Goal: Task Accomplishment & Management: Use online tool/utility

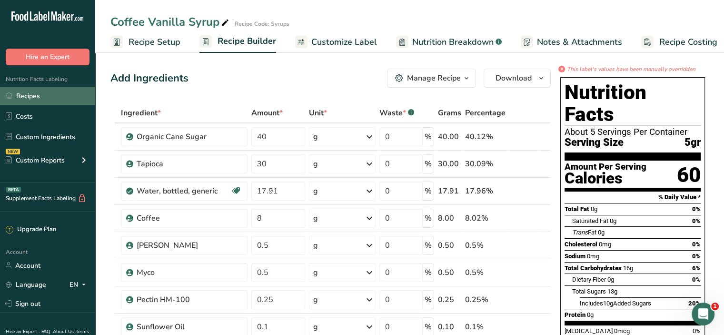
click at [35, 102] on link "Recipes" at bounding box center [47, 96] width 95 height 18
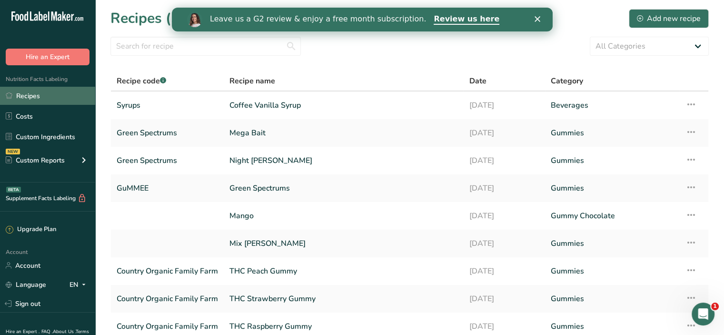
click at [44, 97] on link "Recipes" at bounding box center [47, 96] width 95 height 18
click at [40, 97] on link "Recipes" at bounding box center [47, 96] width 95 height 18
click at [538, 19] on icon "Close" at bounding box center [537, 19] width 6 height 6
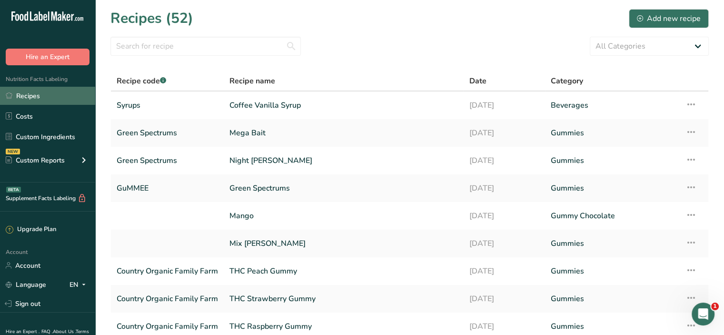
click at [20, 95] on link "Recipes" at bounding box center [47, 96] width 95 height 18
click at [256, 51] on input "text" at bounding box center [205, 46] width 190 height 19
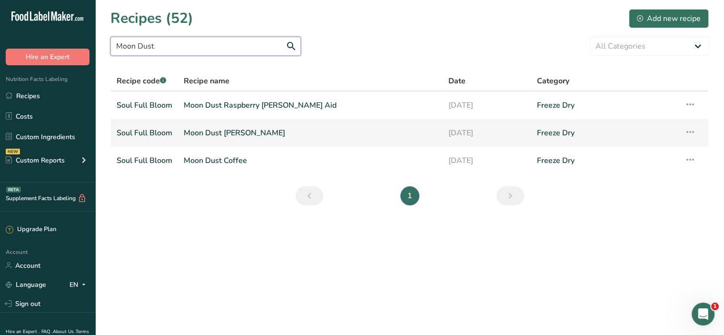
type input "Moon Dust"
click at [236, 131] on link "Moon Dust [PERSON_NAME]" at bounding box center [310, 133] width 253 height 20
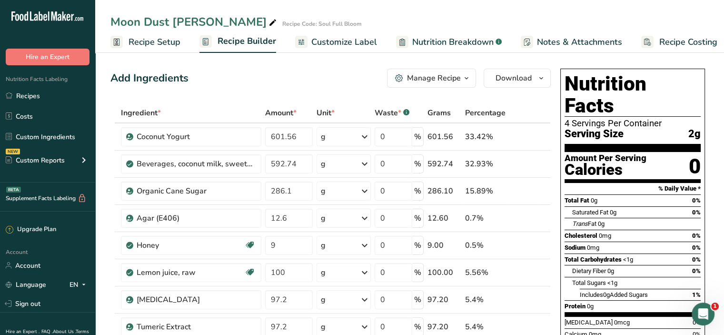
click at [139, 39] on span "Recipe Setup" at bounding box center [155, 42] width 52 height 13
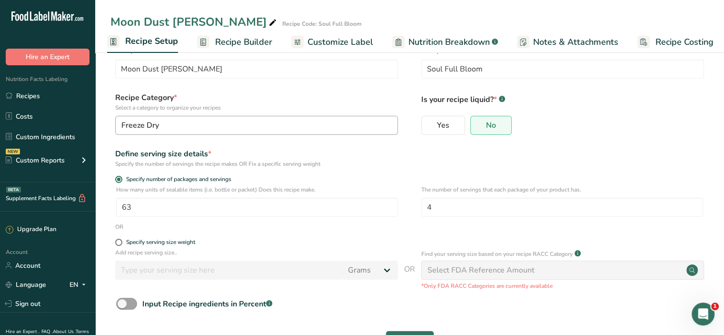
scroll to position [60, 0]
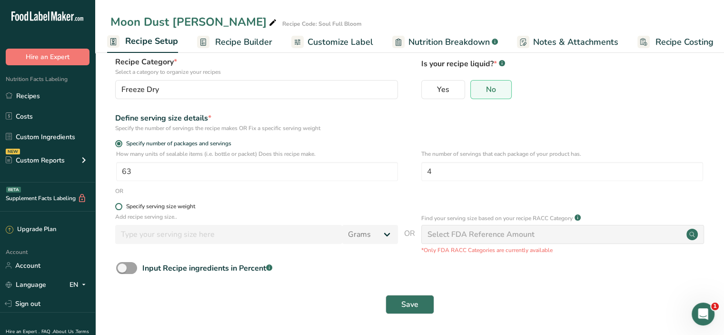
click at [121, 209] on label "Specify serving size weight" at bounding box center [256, 206] width 283 height 7
click at [121, 209] on input "Specify serving size weight" at bounding box center [118, 206] width 6 height 6
radio input "true"
radio input "false"
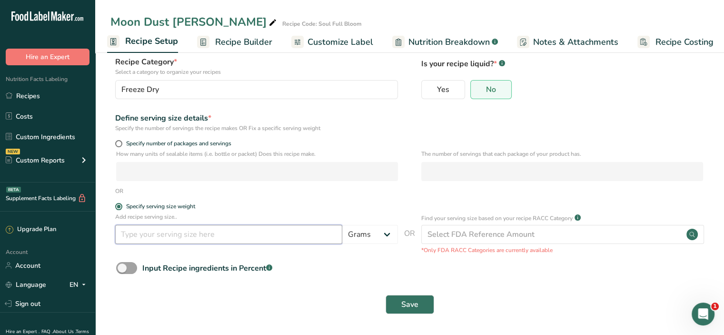
click at [194, 236] on input "number" at bounding box center [228, 234] width 227 height 19
type input "18"
click at [411, 308] on span "Save" at bounding box center [409, 303] width 17 height 11
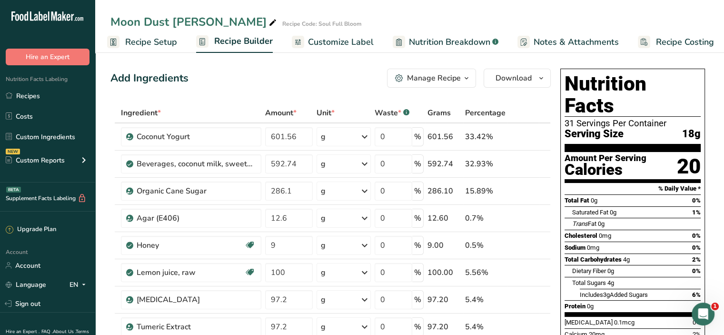
click at [427, 39] on span "Nutrition Breakdown" at bounding box center [449, 42] width 81 height 13
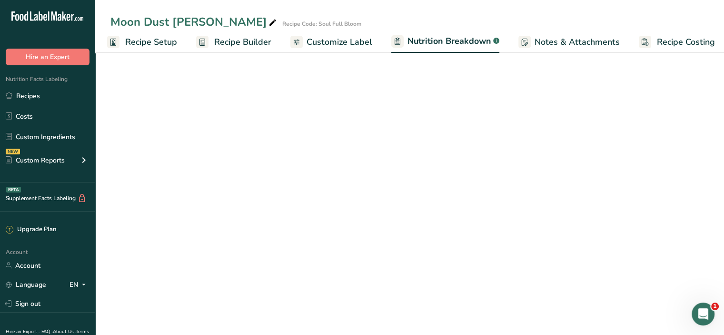
scroll to position [0, 9]
click at [351, 43] on span "Customize Label" at bounding box center [334, 42] width 66 height 13
select select "Calories"
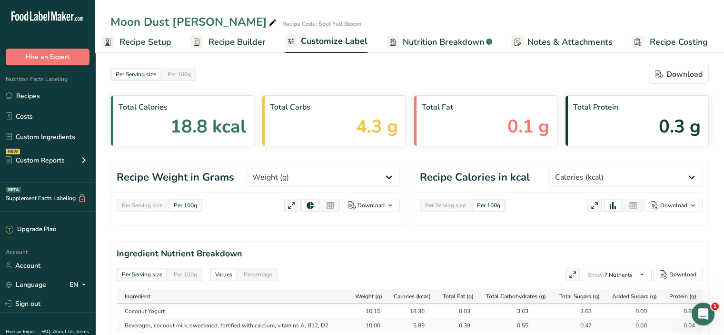
scroll to position [0, 8]
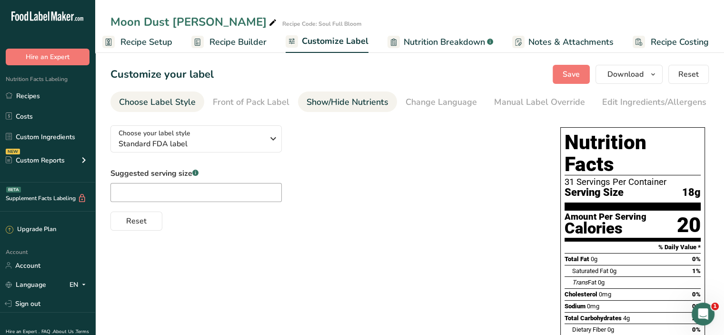
click at [329, 97] on div "Show/Hide Nutrients" at bounding box center [348, 102] width 82 height 13
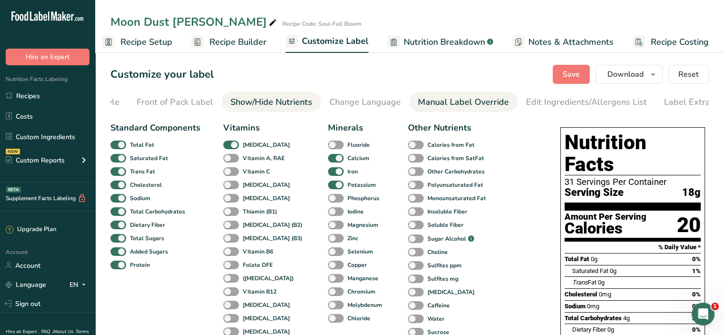
scroll to position [0, 93]
click at [404, 106] on div "Manual Label Override" at bounding box center [446, 102] width 91 height 13
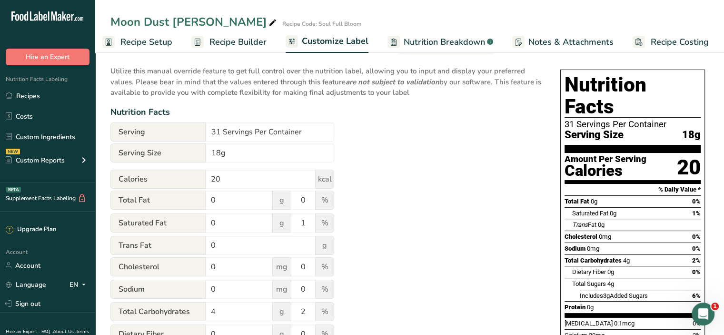
scroll to position [63, 0]
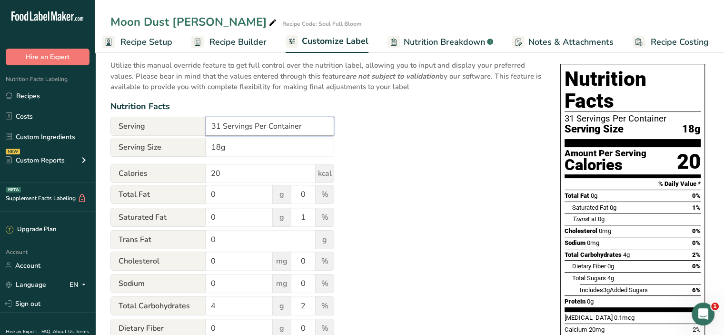
click at [220, 128] on input "31 Servings Per Container" at bounding box center [270, 126] width 129 height 19
type input "4 Servings Per Container"
click at [219, 148] on input "18g" at bounding box center [270, 147] width 129 height 19
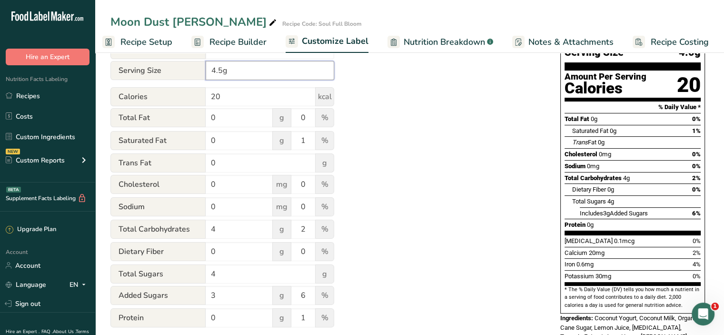
scroll to position [0, 0]
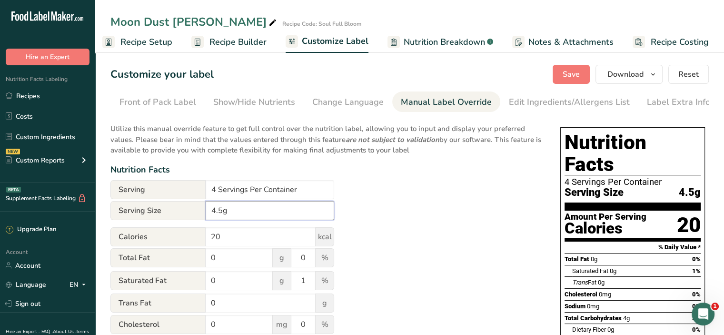
type input "4.5g"
click at [571, 65] on section "Customize your label Save Download Choose what to show on your downloaded label…" at bounding box center [409, 325] width 629 height 550
click at [570, 69] on span "Save" at bounding box center [571, 74] width 17 height 11
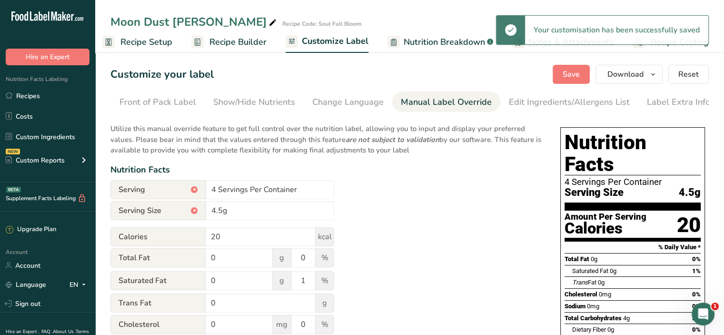
click at [169, 46] on span "Recipe Setup" at bounding box center [146, 42] width 52 height 13
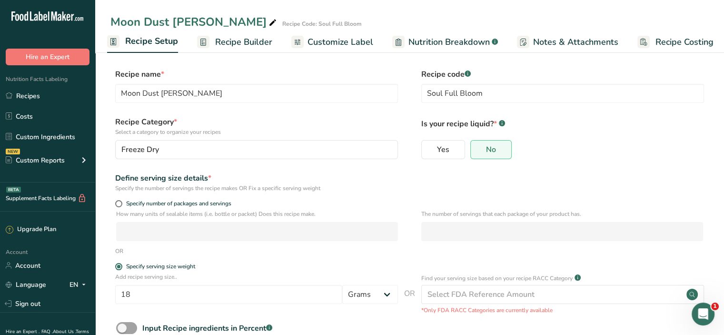
scroll to position [60, 0]
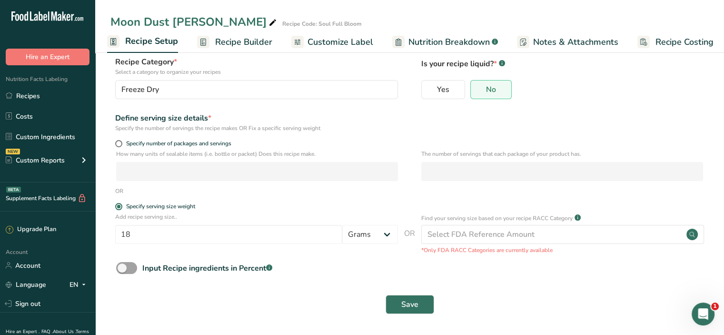
click at [267, 41] on span "Recipe Builder" at bounding box center [243, 42] width 57 height 13
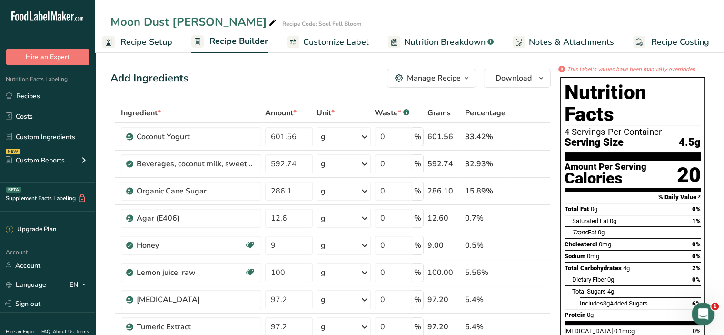
click at [141, 45] on span "Recipe Setup" at bounding box center [146, 42] width 52 height 13
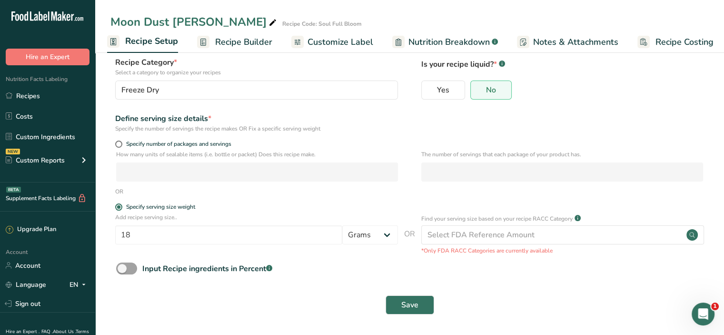
scroll to position [60, 0]
drag, startPoint x: 142, startPoint y: 236, endPoint x: 118, endPoint y: 236, distance: 24.3
click at [118, 236] on input "18" at bounding box center [228, 234] width 227 height 19
click at [150, 226] on input "22" at bounding box center [228, 234] width 227 height 19
type input "22.5"
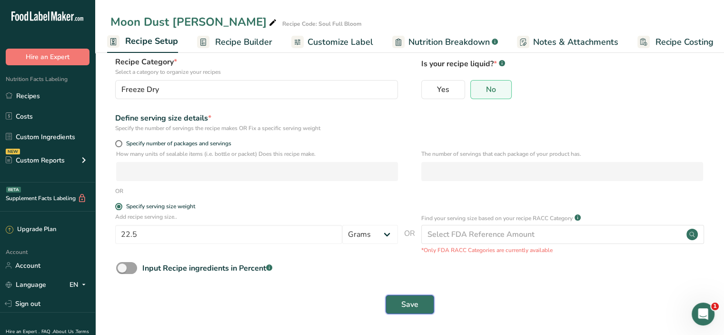
click at [423, 310] on button "Save" at bounding box center [410, 304] width 49 height 19
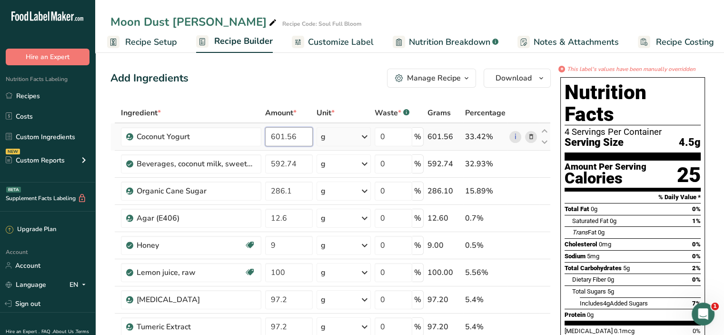
drag, startPoint x: 277, startPoint y: 140, endPoint x: 269, endPoint y: 142, distance: 8.2
click at [269, 142] on input "601.56" at bounding box center [289, 136] width 48 height 19
type input "600"
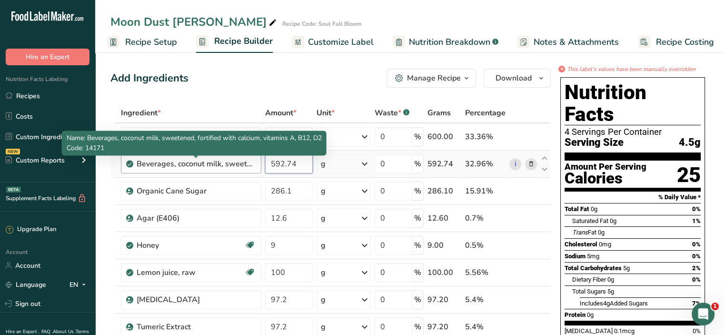
drag, startPoint x: 297, startPoint y: 163, endPoint x: 246, endPoint y: 168, distance: 51.2
click at [246, 168] on tr "Beverages, coconut milk, sweetened, fortified with calcium, vitamins A, B12, D2…" at bounding box center [330, 163] width 439 height 27
type input "590"
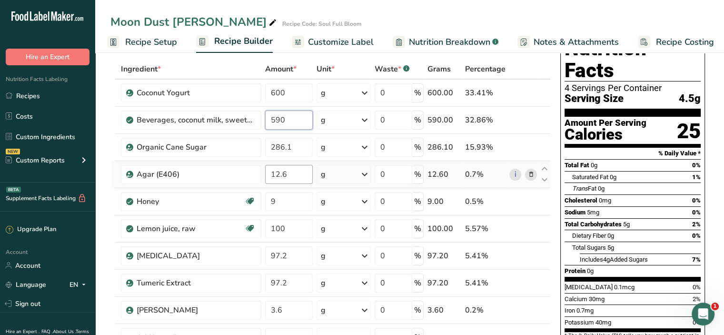
scroll to position [63, 0]
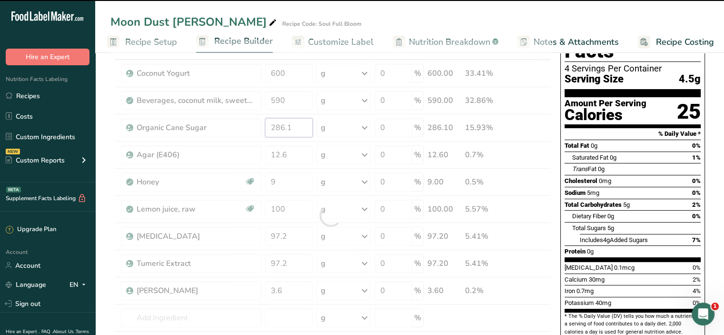
drag, startPoint x: 294, startPoint y: 129, endPoint x: 257, endPoint y: 123, distance: 37.0
click at [257, 123] on div "Ingredient * Amount * Unit * Waste * .a-a{fill:#347362;}.b-a{fill:#fff;} Grams …" at bounding box center [330, 215] width 440 height 351
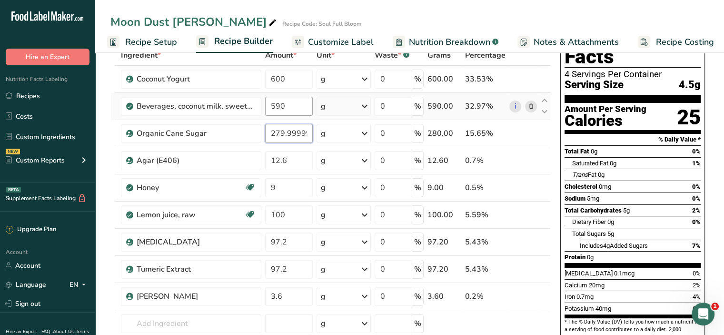
scroll to position [31, 0]
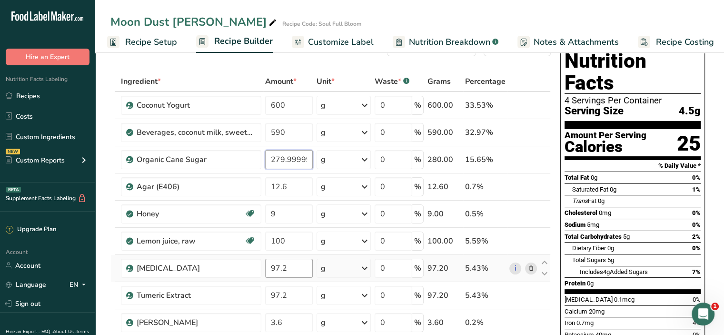
type input "279.999999"
click at [308, 265] on div "Ingredient * Amount * Unit * Waste * .a-a{fill:#347362;}.b-a{fill:#fff;} Grams …" at bounding box center [330, 246] width 440 height 351
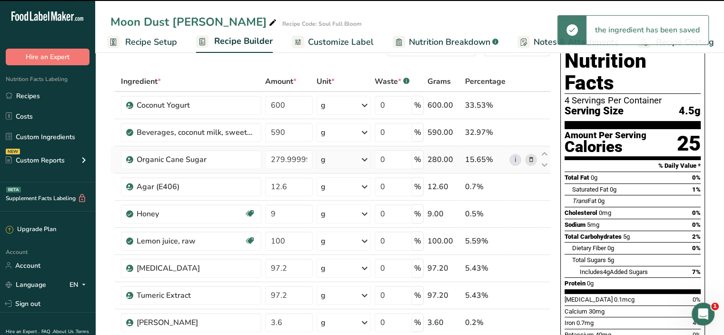
click at [507, 146] on div "Ingredient * Amount * Unit * Waste * .a-a{fill:#347362;}.b-a{fill:#fff;} Grams …" at bounding box center [330, 246] width 440 height 351
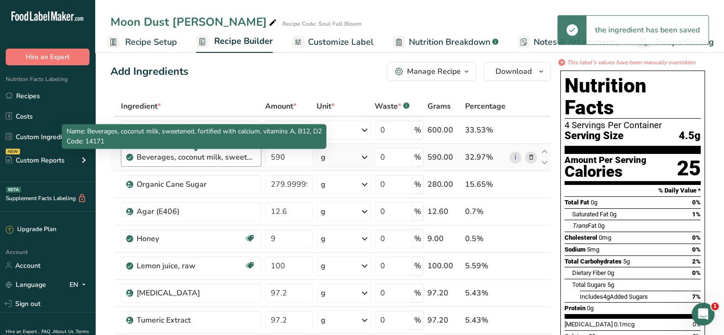
scroll to position [0, 0]
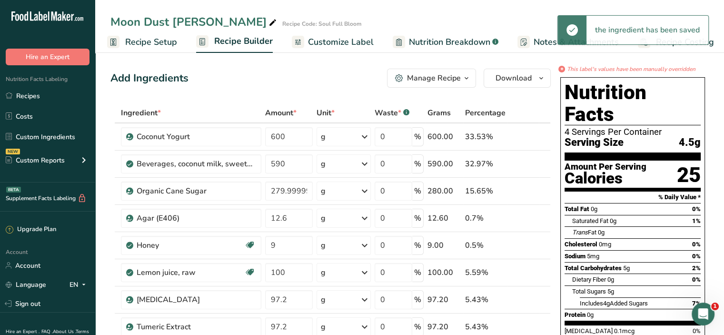
click at [236, 74] on div "Add Ingredients Manage Recipe Delete Recipe Duplicate Recipe Scale Recipe Save …" at bounding box center [330, 78] width 440 height 19
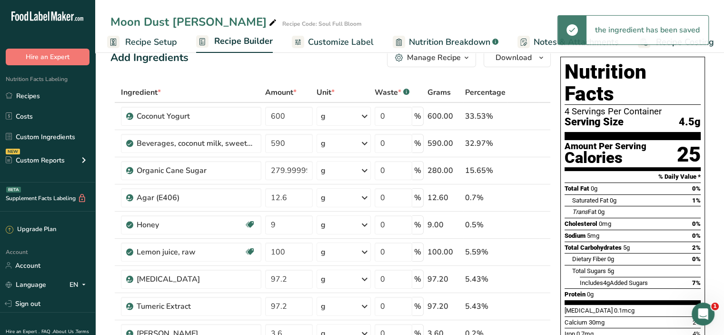
scroll to position [31, 0]
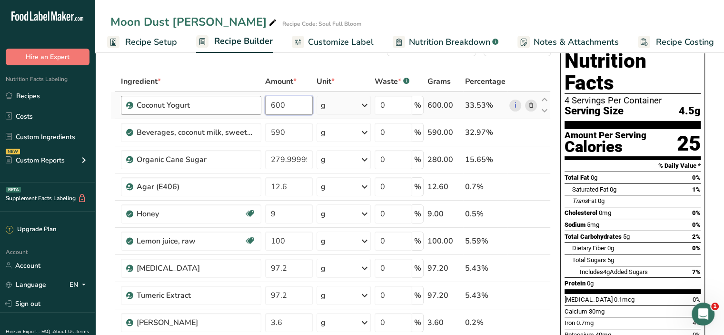
drag, startPoint x: 287, startPoint y: 104, endPoint x: 251, endPoint y: 103, distance: 36.2
click at [251, 103] on tr "Coconut Yogurt 600 g Weight Units g kg mg See more Volume Units l Volume units …" at bounding box center [330, 105] width 439 height 27
type input "33.42"
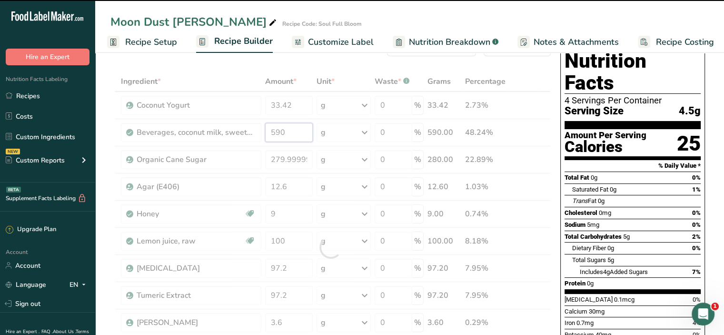
drag, startPoint x: 288, startPoint y: 131, endPoint x: 198, endPoint y: 152, distance: 92.9
click at [198, 154] on div "Ingredient * Amount * Unit * Waste * .a-a{fill:#347362;}.b-a{fill:#fff;} Grams …" at bounding box center [330, 246] width 440 height 351
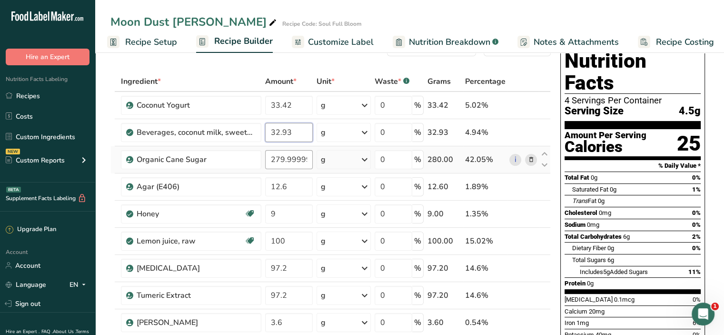
type input "32.93"
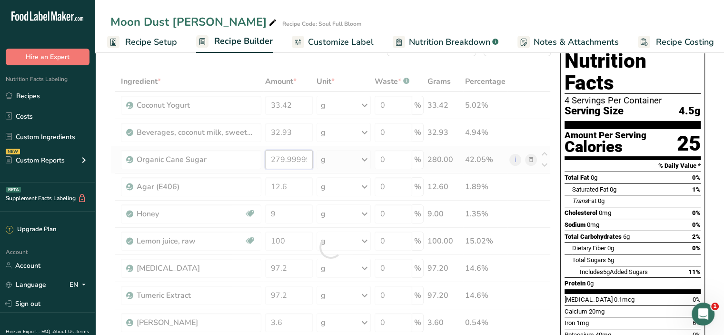
click at [298, 158] on div "Ingredient * Amount * Unit * Waste * .a-a{fill:#347362;}.b-a{fill:#fff;} Grams …" at bounding box center [330, 246] width 440 height 351
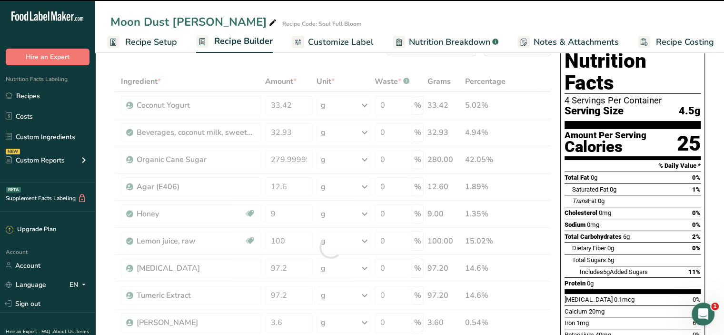
click at [299, 158] on div at bounding box center [330, 246] width 440 height 351
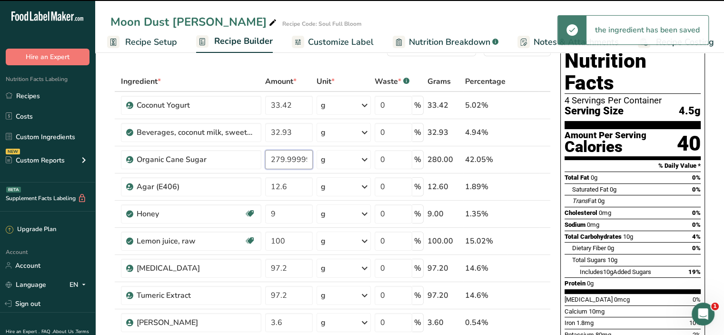
click at [299, 158] on input "279.999999" at bounding box center [289, 159] width 48 height 19
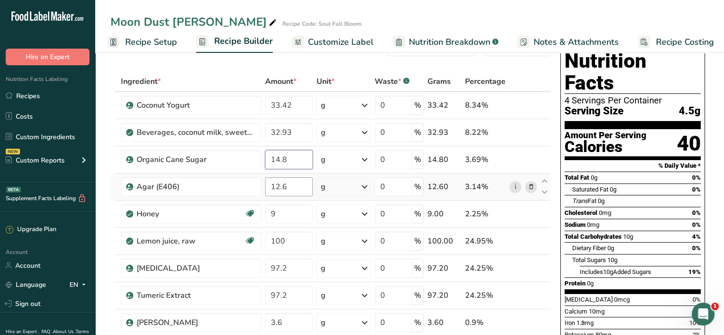
type input "14.8"
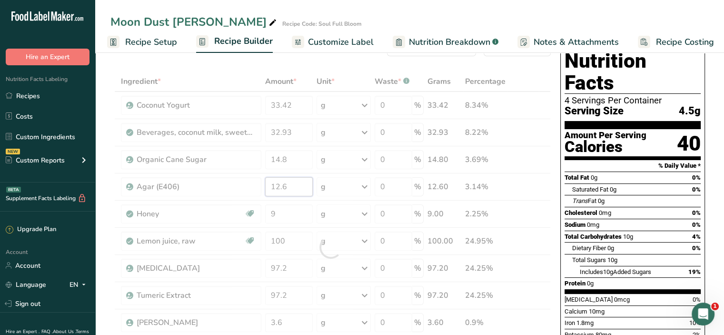
click at [301, 185] on div "Ingredient * Amount * Unit * Waste * .a-a{fill:#347362;}.b-a{fill:#fff;} Grams …" at bounding box center [330, 246] width 440 height 351
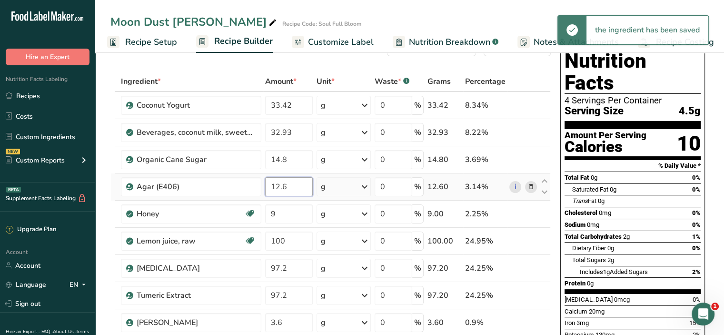
drag, startPoint x: 301, startPoint y: 185, endPoint x: 268, endPoint y: 188, distance: 32.5
click at [268, 188] on input "12.6" at bounding box center [289, 186] width 48 height 19
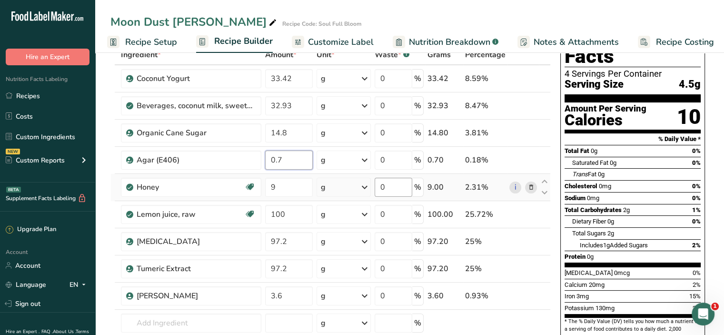
scroll to position [95, 0]
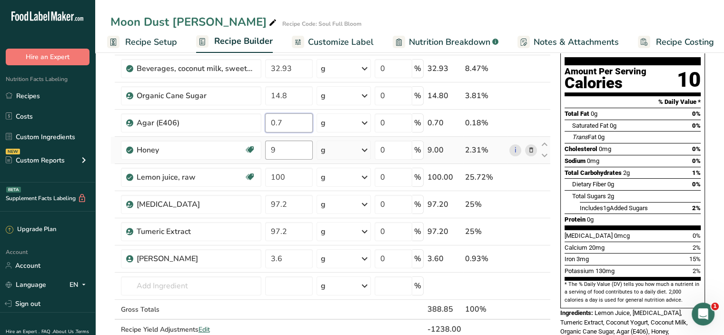
type input "0.7"
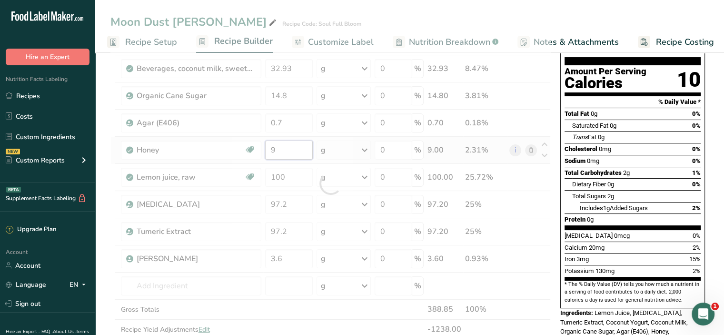
click at [285, 149] on div "Ingredient * Amount * Unit * Waste * .a-a{fill:#347362;}.b-a{fill:#fff;} Grams …" at bounding box center [330, 183] width 440 height 351
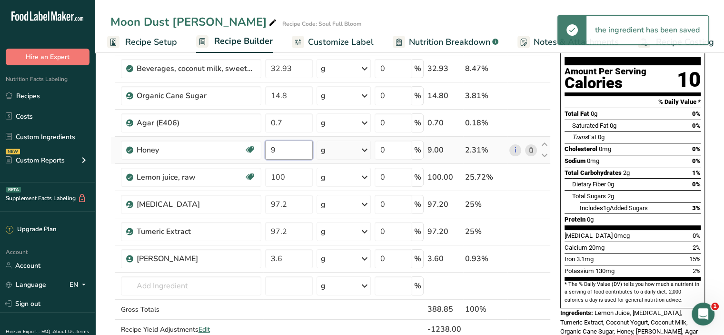
drag, startPoint x: 285, startPoint y: 149, endPoint x: 263, endPoint y: 152, distance: 22.6
click at [263, 152] on td "9" at bounding box center [288, 150] width 51 height 27
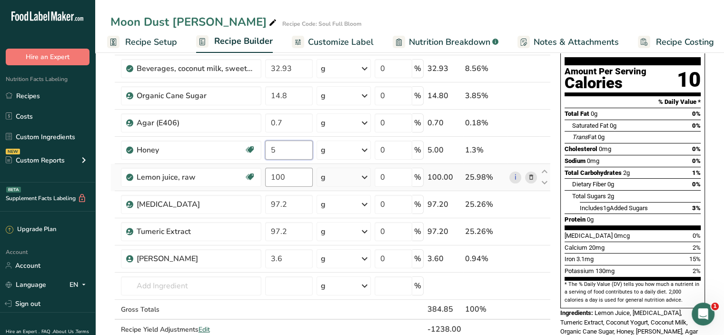
type input "5"
click at [303, 177] on div "Ingredient * Amount * Unit * Waste * .a-a{fill:#347362;}.b-a{fill:#fff;} Grams …" at bounding box center [330, 183] width 440 height 351
drag, startPoint x: 285, startPoint y: 173, endPoint x: 265, endPoint y: 177, distance: 19.9
click at [265, 177] on input "100" at bounding box center [289, 177] width 48 height 19
type input "16.2"
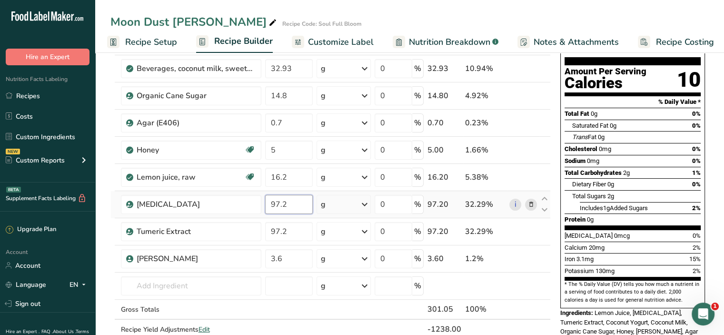
click at [308, 206] on div "Ingredient * Amount * Unit * Waste * .a-a{fill:#347362;}.b-a{fill:#fff;} Grams …" at bounding box center [330, 183] width 440 height 351
drag, startPoint x: 292, startPoint y: 207, endPoint x: 267, endPoint y: 200, distance: 26.6
click at [267, 200] on input "97.2" at bounding box center [289, 204] width 48 height 19
type input "0.5"
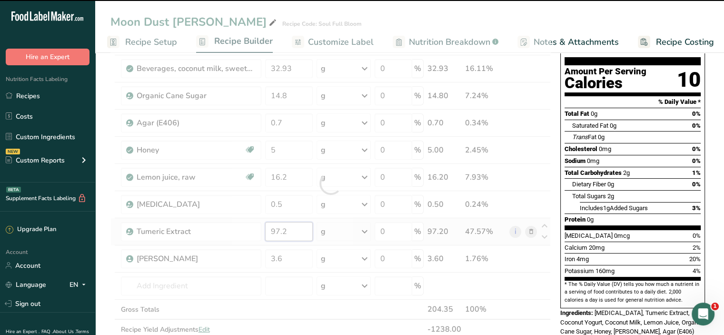
drag, startPoint x: 292, startPoint y: 230, endPoint x: 267, endPoint y: 233, distance: 24.9
click at [267, 233] on input "97.2" at bounding box center [289, 231] width 48 height 19
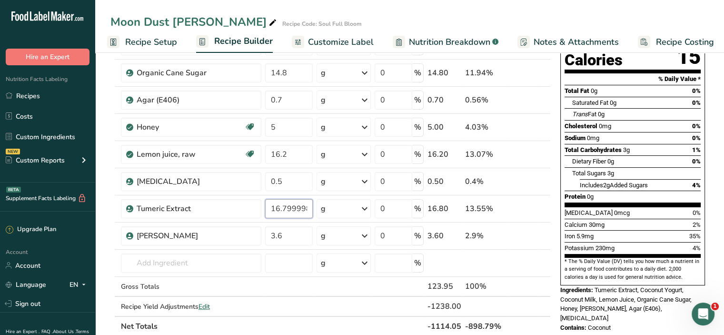
scroll to position [0, 0]
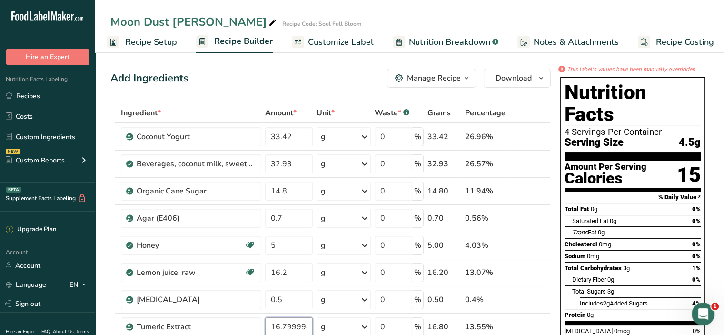
type input "16.799998"
click at [338, 47] on span "Customize Label" at bounding box center [341, 42] width 66 height 13
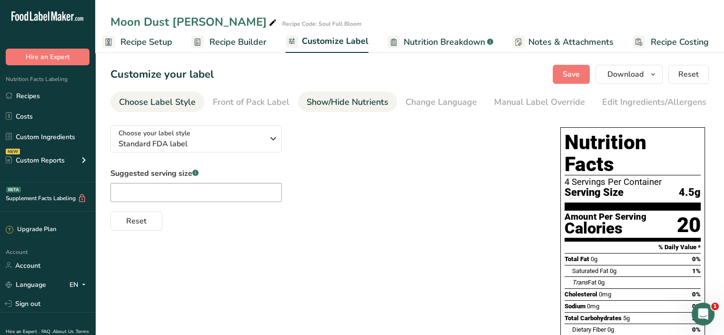
click at [353, 105] on div "Show/Hide Nutrients" at bounding box center [348, 102] width 82 height 13
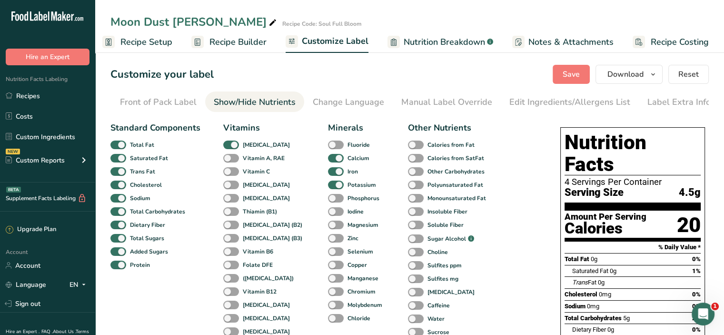
scroll to position [0, 93]
click at [430, 100] on div "Manual Label Override" at bounding box center [446, 102] width 91 height 13
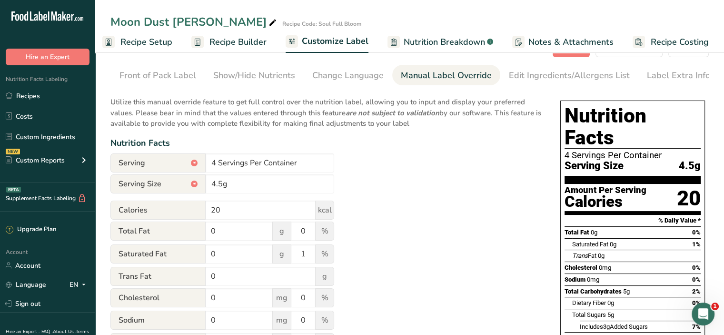
scroll to position [0, 0]
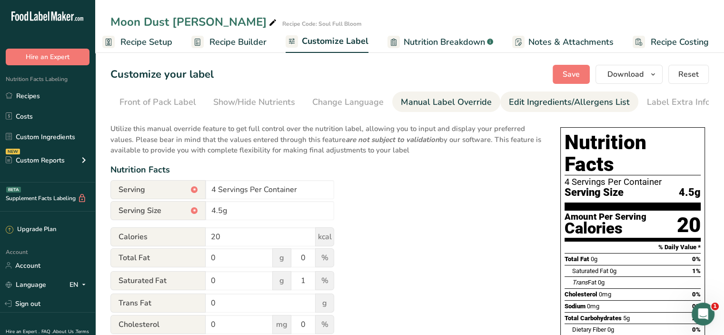
click at [549, 100] on div "Edit Ingredients/Allergens List" at bounding box center [569, 102] width 121 height 13
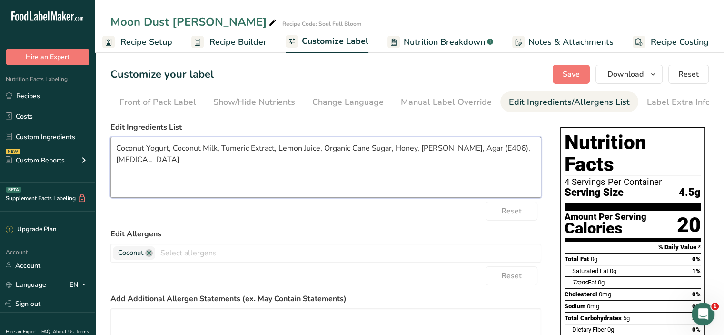
click at [492, 152] on textarea "Coconut Yogurt, Coconut Milk, Tumeric Extract, Lemon Juice, Organic Cane Sugar,…" at bounding box center [325, 167] width 431 height 61
click at [234, 157] on textarea "Coconut Yogurt, Coconut Milk, Tumeric Extract, Lemon Juice, Organic Cane Sugar,…" at bounding box center [325, 167] width 431 height 61
click at [524, 150] on textarea "Coconut Yogurt, Coconut Milk, Turmeric Extract, Lemon Juice, Organic Cane Sugar…" at bounding box center [325, 167] width 431 height 61
click at [472, 153] on textarea "Coconut Yogurt, Coconut Milk, Turmeric Extract, Lemon Juice, Organic Cane Sugar…" at bounding box center [325, 167] width 431 height 61
click at [325, 152] on textarea "Coconut Yogurt, Coconut Milk, Turmeric Extract, Lemon Juice, Organic Cane Sugar…" at bounding box center [325, 167] width 431 height 61
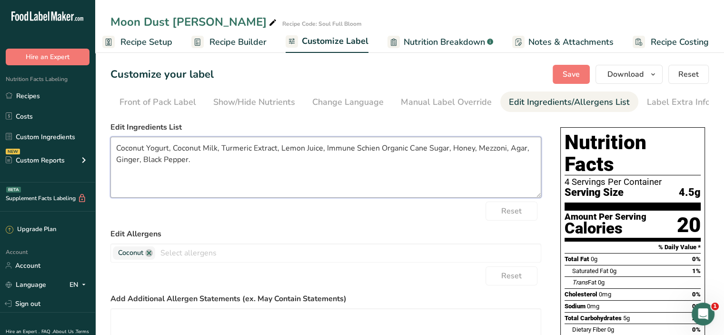
drag, startPoint x: 221, startPoint y: 150, endPoint x: 426, endPoint y: 152, distance: 204.7
click at [426, 152] on textarea "Coconut Yogurt, Coconut Milk, Turmeric Extract, Lemon Juice, Immune Schien Orga…" at bounding box center [325, 167] width 431 height 61
paste textarea "Organic Turmeric Root, Organic [PERSON_NAME], NYS Wildflower Honey, and Organic…"
click at [181, 160] on textarea "Coconut Yogurt, Coconut Milk, Organic Turmeric Root, Organic [PERSON_NAME], NYS…" at bounding box center [325, 167] width 431 height 61
type textarea "Coconut Yogurt, Coconut Milk, Organic Turmeric Root, Organic [PERSON_NAME], NYS…"
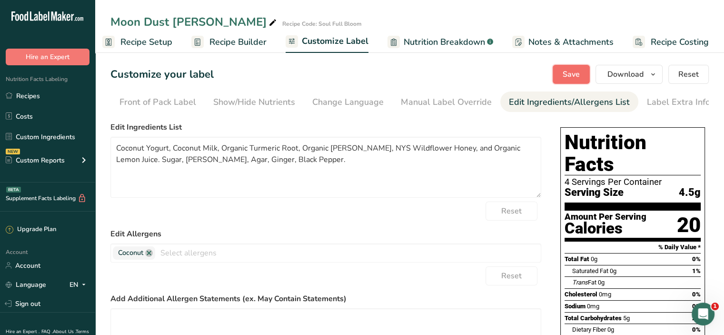
click at [578, 78] on span "Save" at bounding box center [571, 74] width 17 height 11
click at [575, 69] on button "Save" at bounding box center [571, 74] width 37 height 19
click at [217, 102] on div "Show/Hide Nutrients" at bounding box center [254, 102] width 82 height 13
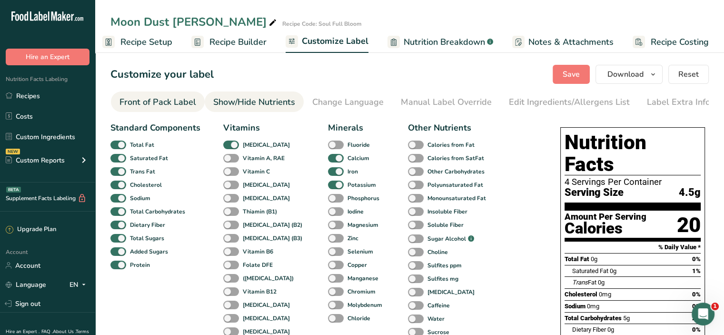
click at [173, 101] on div "Front of Pack Label" at bounding box center [157, 102] width 77 height 13
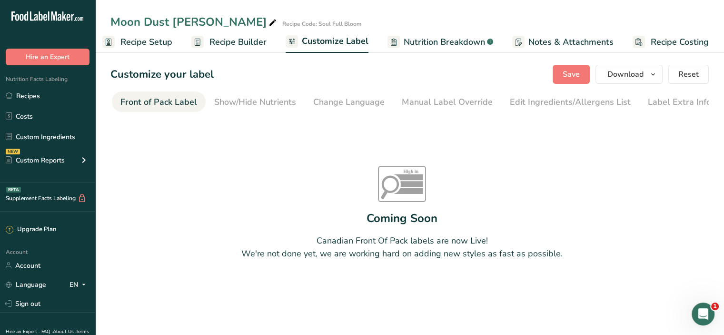
click at [236, 41] on span "Recipe Builder" at bounding box center [237, 42] width 57 height 13
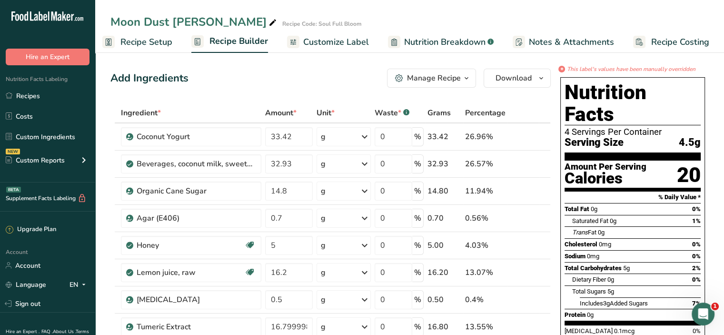
click at [146, 43] on span "Recipe Setup" at bounding box center [146, 42] width 52 height 13
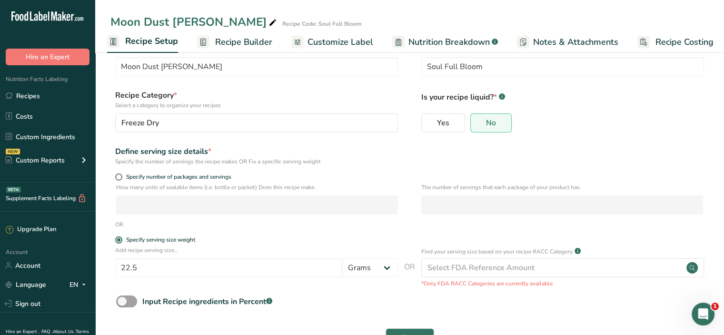
scroll to position [60, 0]
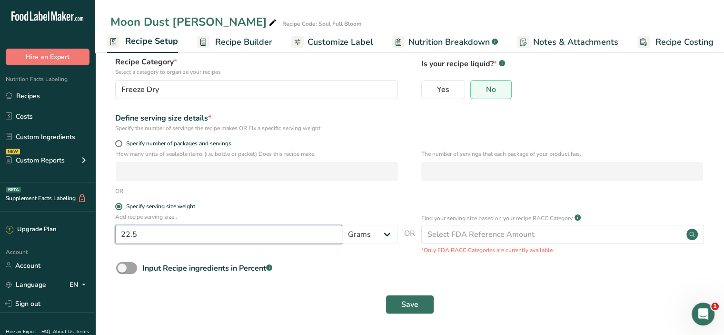
click at [158, 232] on input "22.5" at bounding box center [228, 234] width 227 height 19
type input "22"
click at [386, 295] on button "Save" at bounding box center [410, 304] width 49 height 19
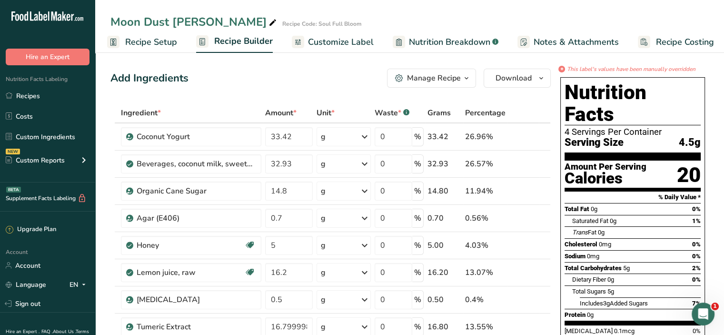
click at [332, 50] on link "Customize Label" at bounding box center [333, 41] width 82 height 21
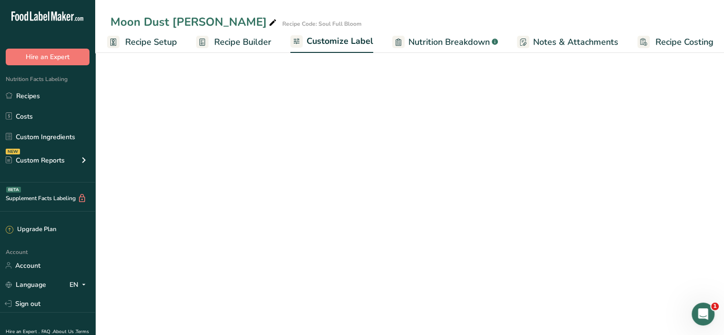
scroll to position [0, 8]
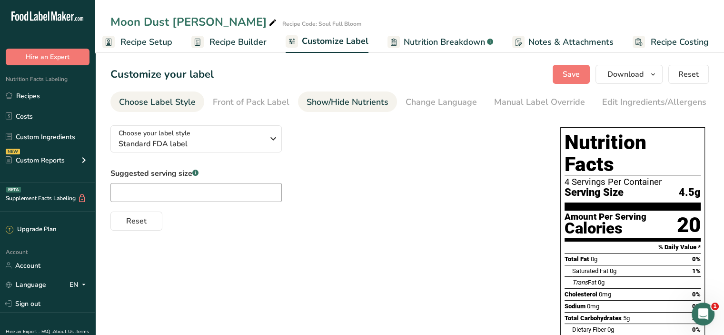
click at [358, 105] on div "Show/Hide Nutrients" at bounding box center [348, 102] width 82 height 13
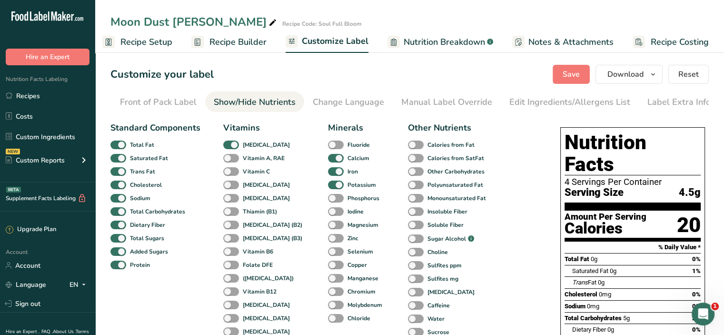
scroll to position [0, 93]
click at [483, 106] on div "Manual Label Override" at bounding box center [446, 102] width 91 height 13
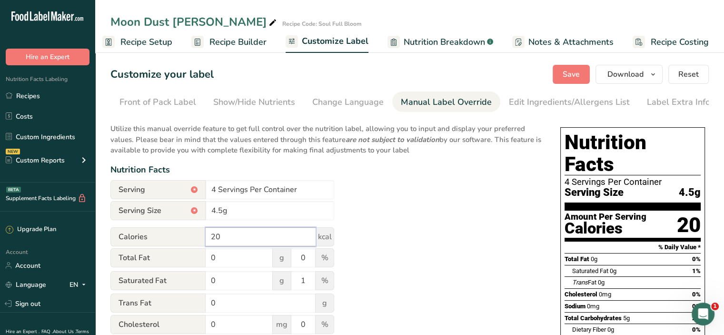
click at [229, 241] on input "20" at bounding box center [261, 236] width 110 height 19
type input "2"
type input "15"
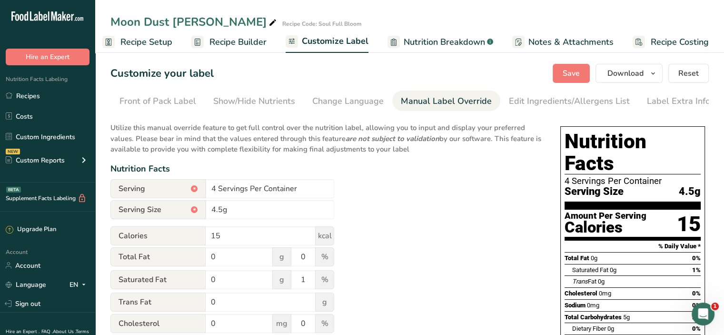
scroll to position [0, 0]
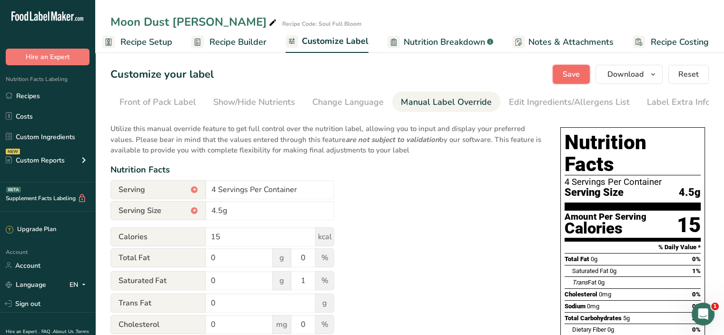
click at [573, 79] on span "Save" at bounding box center [571, 74] width 17 height 11
click at [611, 68] on button "Download" at bounding box center [628, 74] width 67 height 19
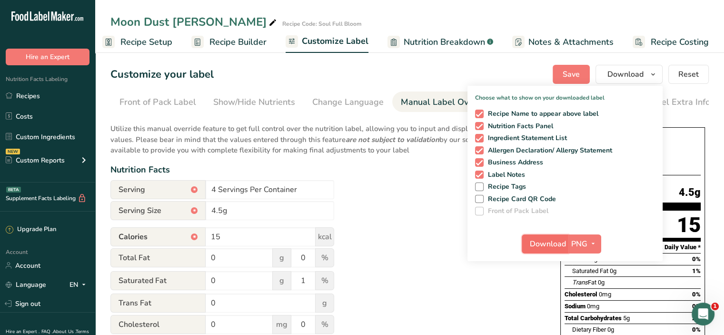
click at [553, 244] on span "Download" at bounding box center [548, 243] width 36 height 11
click at [580, 77] on span "Save" at bounding box center [571, 74] width 17 height 11
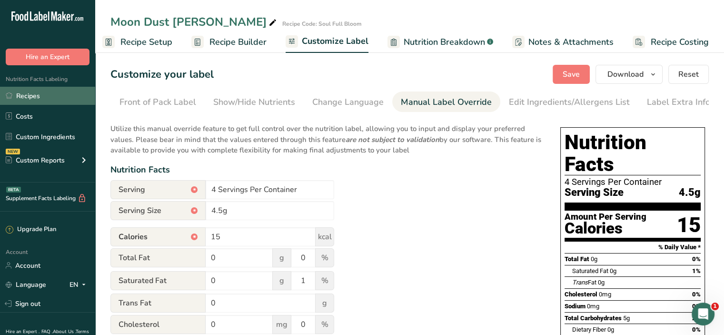
drag, startPoint x: 43, startPoint y: 99, endPoint x: 86, endPoint y: 93, distance: 42.7
click at [43, 99] on link "Recipes" at bounding box center [47, 96] width 95 height 18
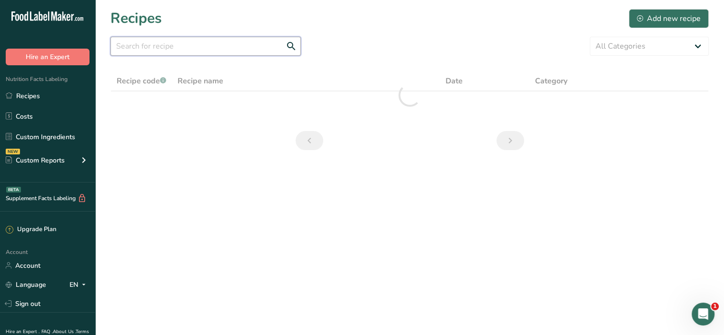
click at [208, 49] on input "text" at bounding box center [205, 46] width 190 height 19
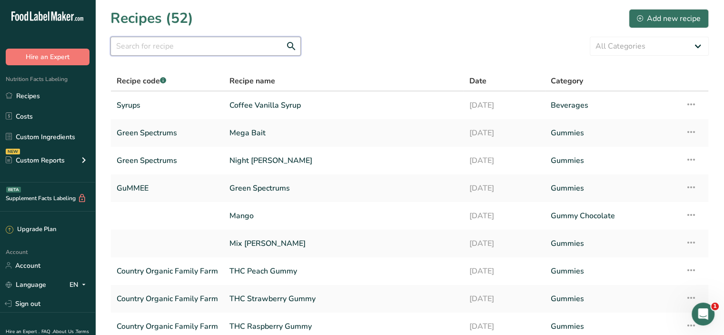
click at [204, 49] on input "text" at bounding box center [205, 46] width 190 height 19
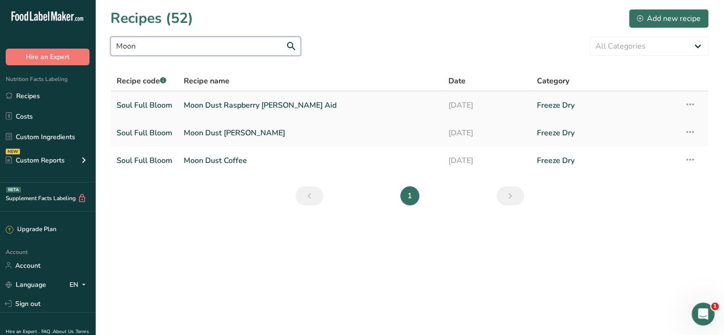
type input "Moon"
click at [219, 109] on link "Moon Dust Raspberry [PERSON_NAME] Aid" at bounding box center [310, 105] width 253 height 20
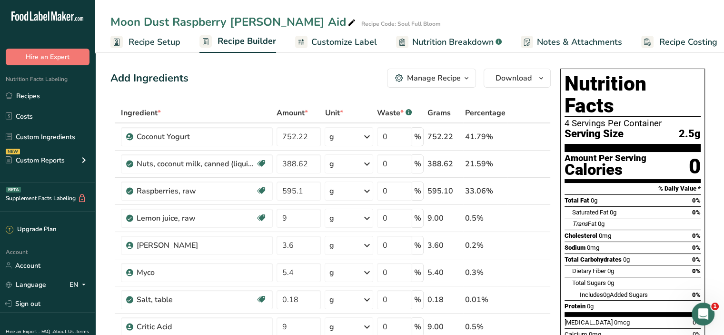
click at [168, 49] on link "Recipe Setup" at bounding box center [145, 41] width 70 height 21
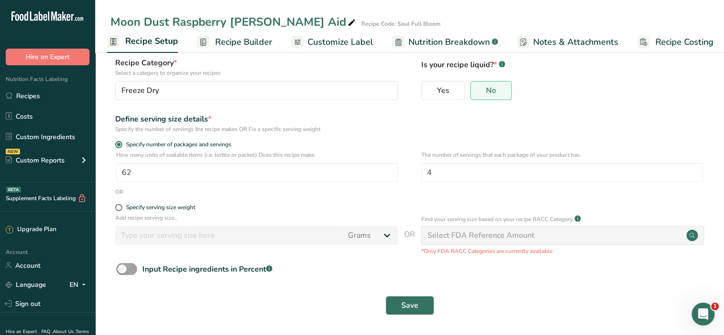
scroll to position [60, 0]
click at [121, 205] on span at bounding box center [118, 206] width 7 height 7
click at [121, 205] on input "Specify serving size weight" at bounding box center [118, 206] width 6 height 6
radio input "true"
radio input "false"
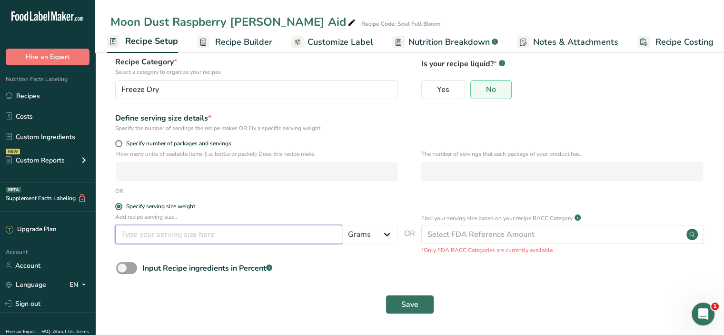
click at [152, 234] on input "number" at bounding box center [228, 234] width 227 height 19
type input "23"
click at [422, 309] on button "Save" at bounding box center [410, 304] width 49 height 19
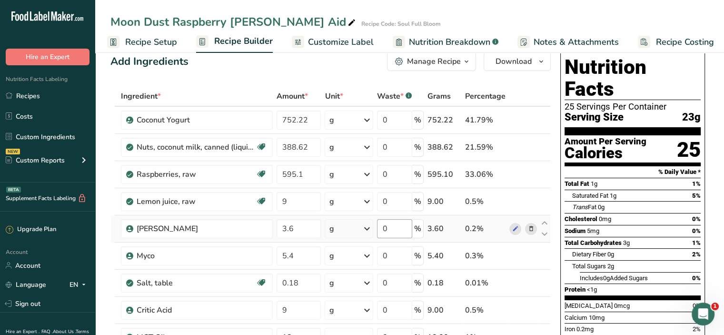
scroll to position [31, 0]
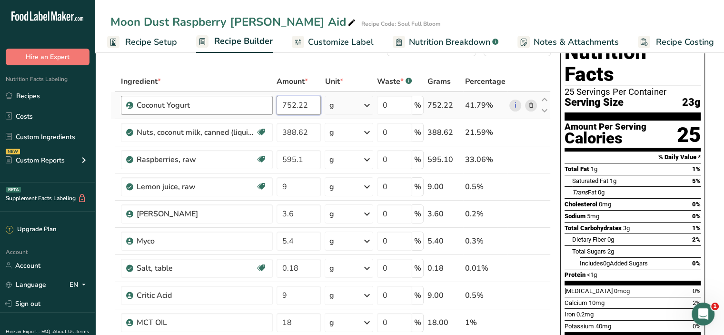
drag, startPoint x: 309, startPoint y: 107, endPoint x: 240, endPoint y: 113, distance: 69.8
click at [240, 113] on tr "Coconut Yogurt 752.22 g Weight Units g kg mg See more Volume Units l Volume uni…" at bounding box center [330, 105] width 439 height 27
type input "22"
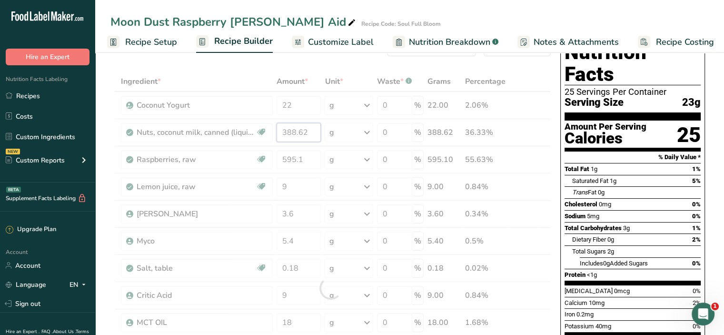
drag, startPoint x: 313, startPoint y: 134, endPoint x: 243, endPoint y: 123, distance: 70.8
click at [243, 123] on div "Ingredient * Amount * Unit * Waste * .a-a{fill:#347362;}.b-a{fill:#fff;} Grams …" at bounding box center [330, 287] width 440 height 433
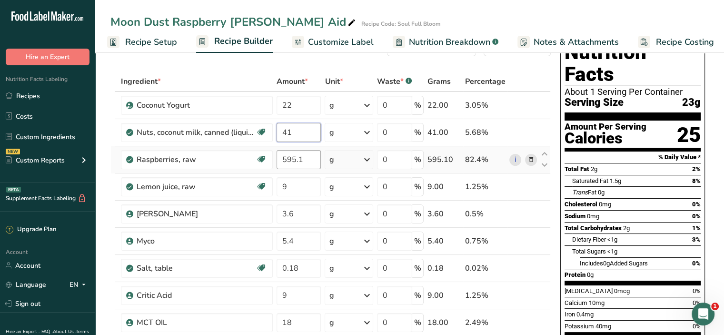
type input "41"
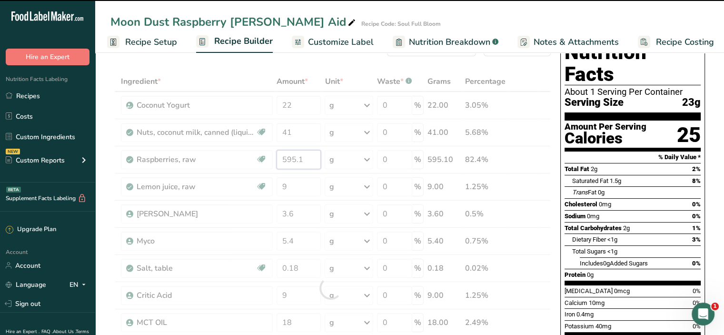
drag, startPoint x: 311, startPoint y: 158, endPoint x: 233, endPoint y: 160, distance: 77.6
click at [233, 160] on div "Ingredient * Amount * Unit * Waste * .a-a{fill:#347362;}.b-a{fill:#fff;} Grams …" at bounding box center [330, 287] width 440 height 433
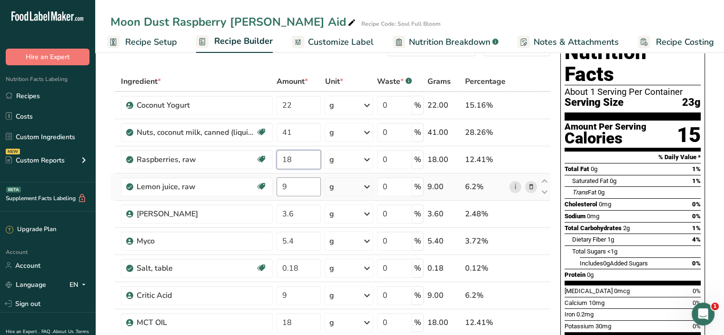
type input "18"
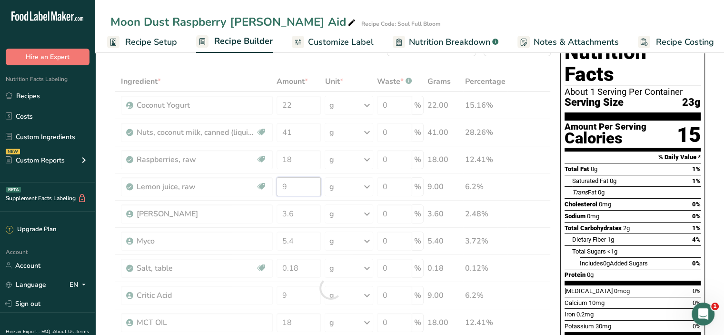
drag, startPoint x: 297, startPoint y: 184, endPoint x: 271, endPoint y: 184, distance: 26.2
click at [271, 184] on div "Ingredient * Amount * Unit * Waste * .a-a{fill:#347362;}.b-a{fill:#fff;} Grams …" at bounding box center [330, 287] width 440 height 433
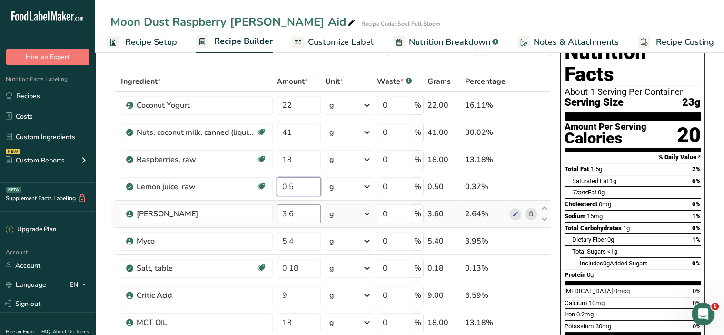
type input "0.5"
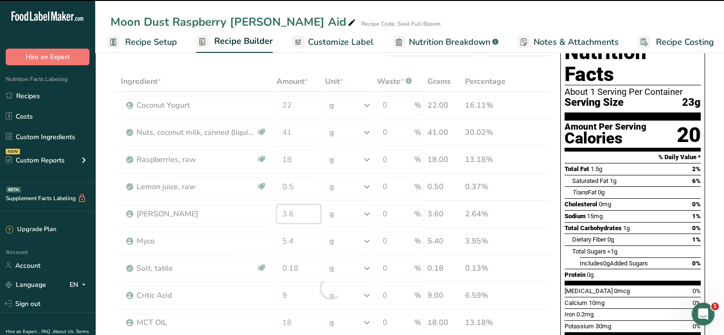
drag, startPoint x: 303, startPoint y: 217, endPoint x: 262, endPoint y: 208, distance: 41.3
click at [263, 211] on div "Ingredient * Amount * Unit * Waste * .a-a{fill:#347362;}.b-a{fill:#fff;} Grams …" at bounding box center [330, 287] width 440 height 433
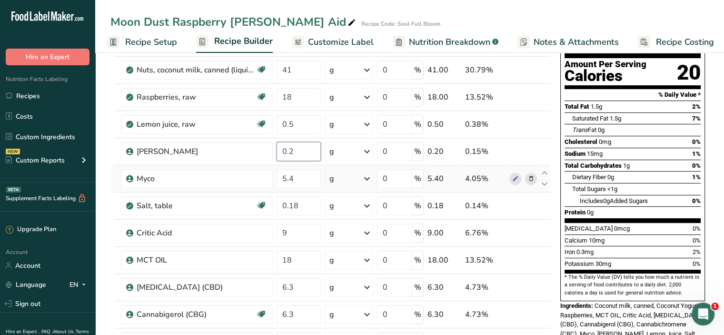
scroll to position [95, 0]
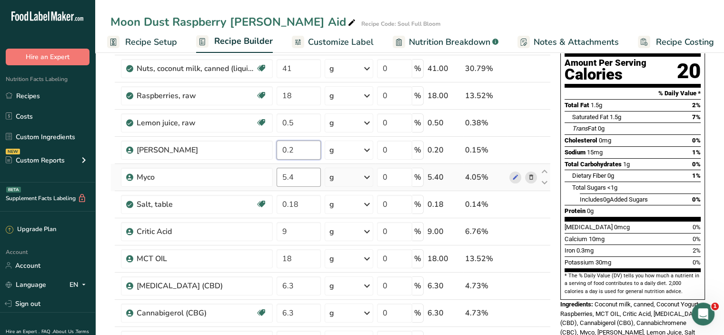
type input "0.2"
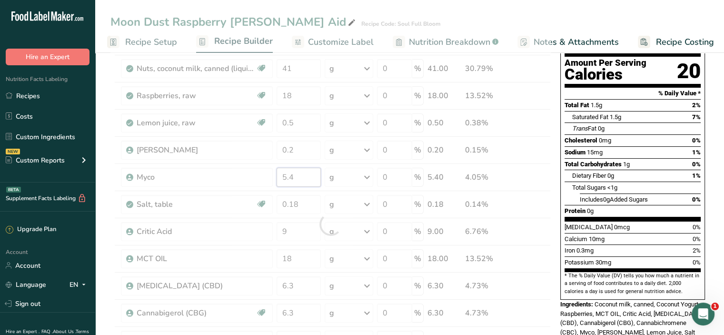
drag, startPoint x: 297, startPoint y: 173, endPoint x: 274, endPoint y: 177, distance: 22.7
click at [274, 177] on div "Ingredient * Amount * Unit * Waste * .a-a{fill:#347362;}.b-a{fill:#fff;} Grams …" at bounding box center [330, 224] width 440 height 433
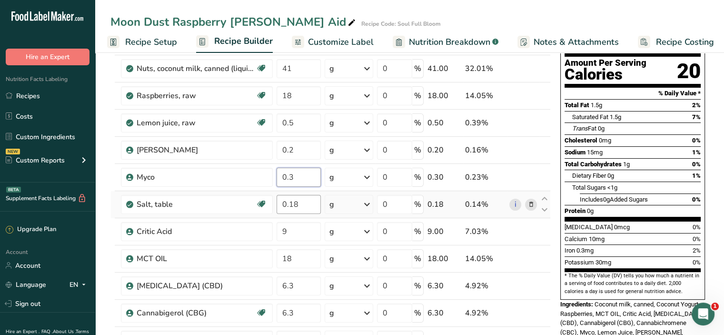
type input "0.3"
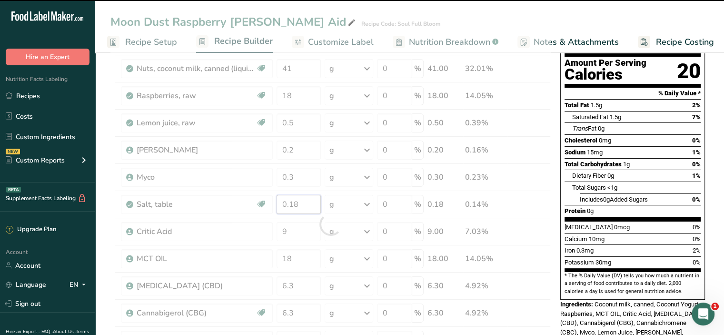
drag, startPoint x: 308, startPoint y: 206, endPoint x: 260, endPoint y: 206, distance: 48.1
click at [261, 206] on div "Ingredient * Amount * Unit * Waste * .a-a{fill:#347362;}.b-a{fill:#fff;} Grams …" at bounding box center [330, 224] width 440 height 433
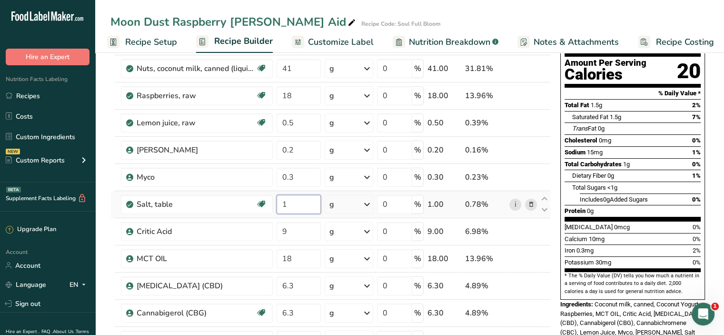
type input "0.999999"
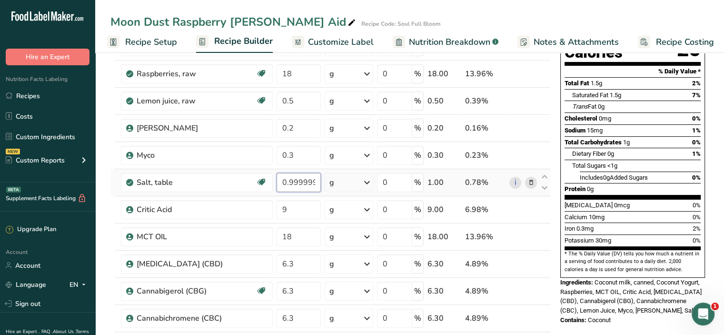
scroll to position [127, 0]
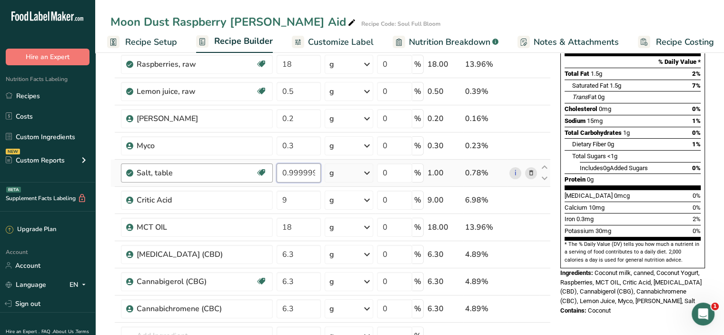
drag, startPoint x: 316, startPoint y: 171, endPoint x: 262, endPoint y: 169, distance: 53.8
click at [263, 169] on tr "Salt, table Dairy free Gluten free Vegan Vegetarian Soy free 0.999999 g Portion…" at bounding box center [330, 172] width 439 height 27
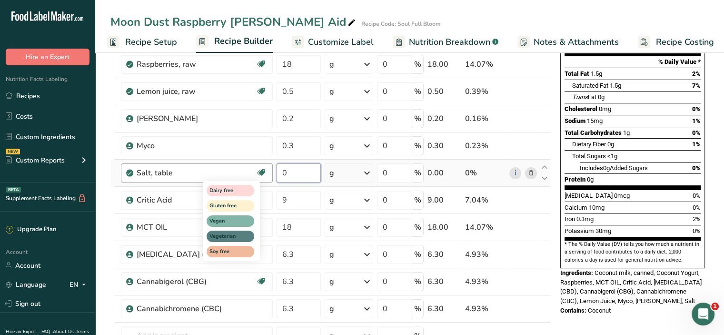
type input "1"
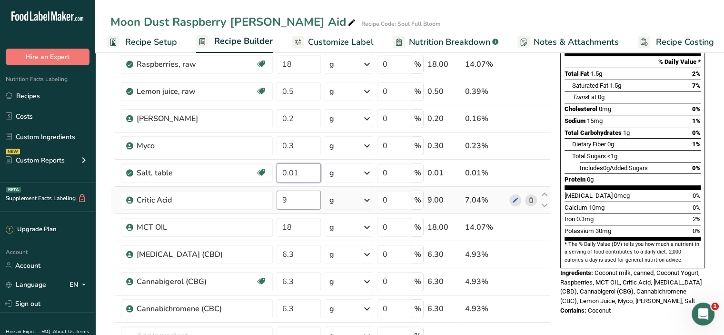
type input "0.01"
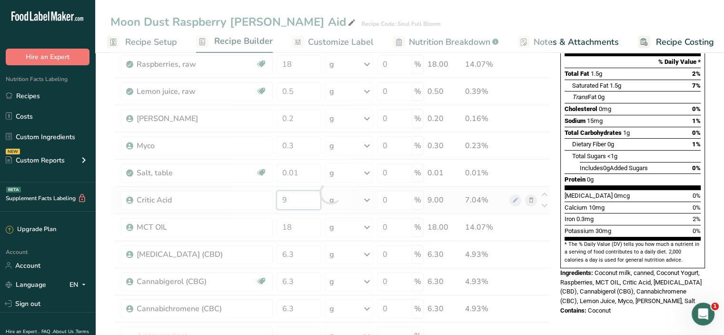
click at [307, 203] on div "Ingredient * Amount * Unit * Waste * .a-a{fill:#347362;}.b-a{fill:#fff;} Grams …" at bounding box center [330, 192] width 440 height 433
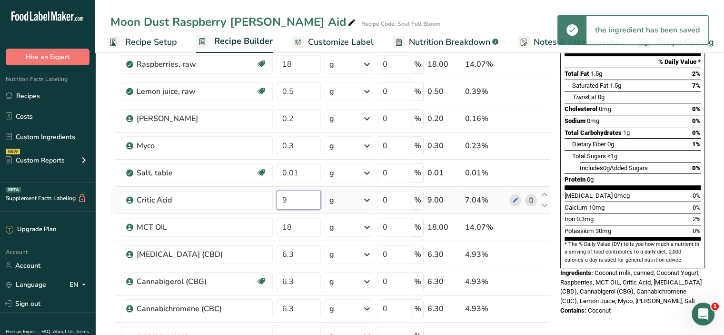
drag, startPoint x: 299, startPoint y: 200, endPoint x: 275, endPoint y: 196, distance: 25.0
click at [275, 196] on td "9" at bounding box center [299, 200] width 49 height 27
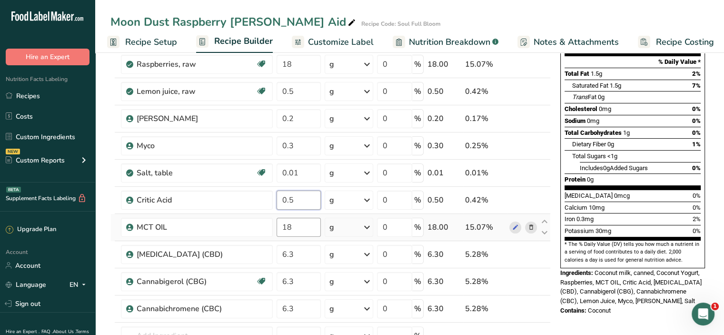
type input "0.5"
click at [308, 231] on div "Ingredient * Amount * Unit * Waste * .a-a{fill:#347362;}.b-a{fill:#fff;} Grams …" at bounding box center [330, 192] width 440 height 433
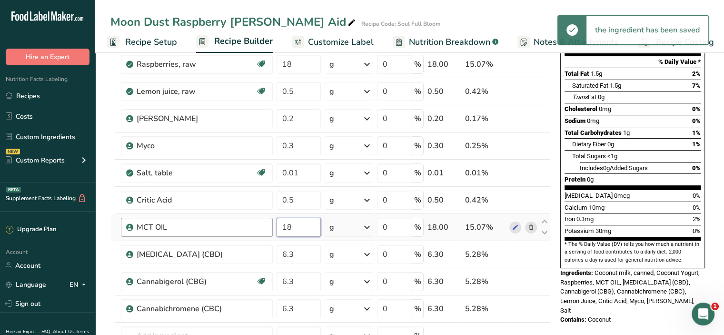
drag, startPoint x: 307, startPoint y: 228, endPoint x: 268, endPoint y: 223, distance: 39.8
click at [268, 224] on tr "MCT OIL 18 g Weight Units g kg mg See more Volume Units l Volume units require …" at bounding box center [330, 227] width 439 height 27
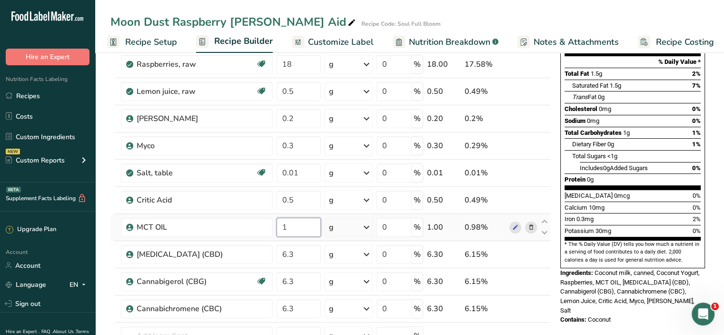
type input "1"
click at [264, 238] on div "Ingredient * Amount * Unit * Waste * .a-a{fill:#347362;}.b-a{fill:#fff;} Grams …" at bounding box center [330, 192] width 440 height 433
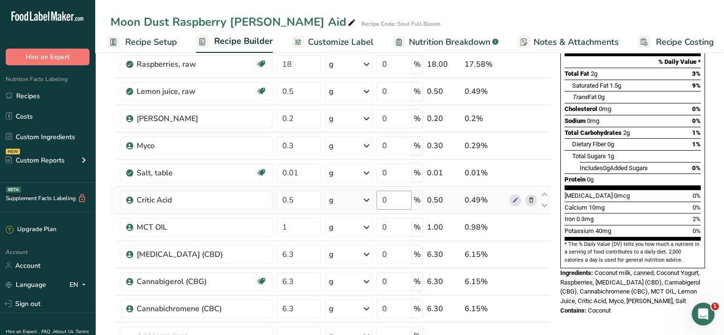
scroll to position [159, 0]
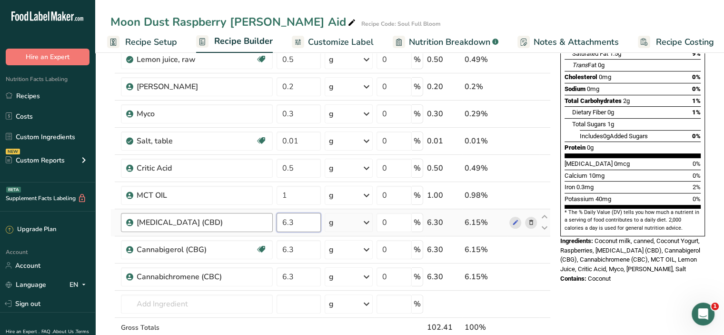
drag, startPoint x: 299, startPoint y: 217, endPoint x: 271, endPoint y: 222, distance: 28.1
click at [271, 222] on tr "[MEDICAL_DATA] (CBD) 6.3 g Weight Units g kg mg See more Volume Units l Volume …" at bounding box center [330, 222] width 439 height 27
type input "0.2"
click at [300, 251] on div "Ingredient * Amount * Unit * Waste * .a-a{fill:#347362;}.b-a{fill:#fff;} Grams …" at bounding box center [330, 160] width 440 height 433
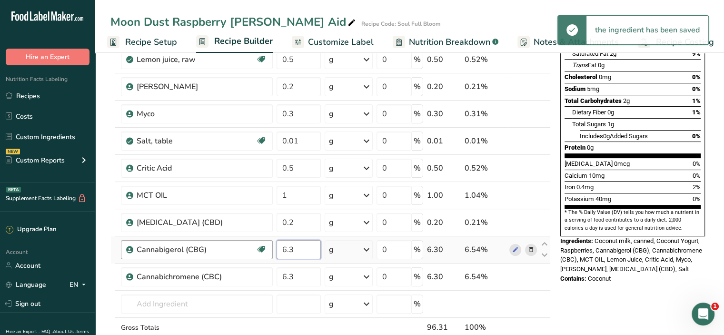
drag, startPoint x: 298, startPoint y: 249, endPoint x: 263, endPoint y: 253, distance: 35.5
click at [264, 253] on tr "Cannabigerol (CBG) Dairy free Gluten free Vegan 6.3 g Weight Units g kg mg See …" at bounding box center [330, 249] width 439 height 27
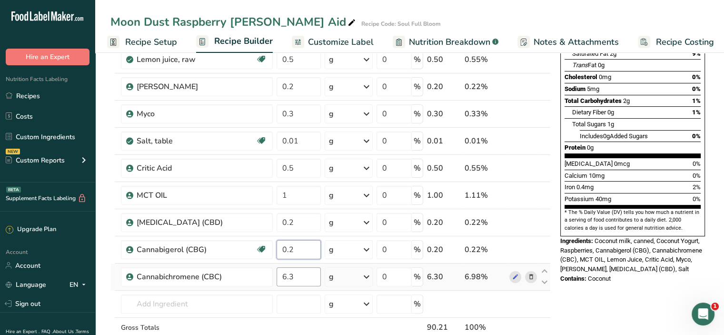
type input "0.2"
click at [299, 270] on div "Ingredient * Amount * Unit * Waste * .a-a{fill:#347362;}.b-a{fill:#fff;} Grams …" at bounding box center [330, 160] width 440 height 433
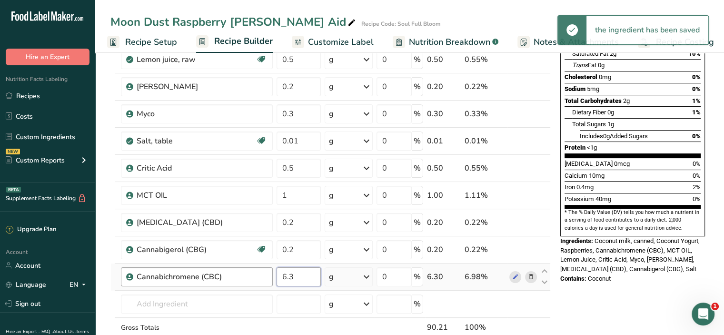
drag, startPoint x: 297, startPoint y: 273, endPoint x: 248, endPoint y: 283, distance: 51.0
click at [248, 283] on tr "Cannabichromene (CBC) 6.3 g Weight Units g kg mg See more Volume Units l Volume…" at bounding box center [330, 276] width 439 height 27
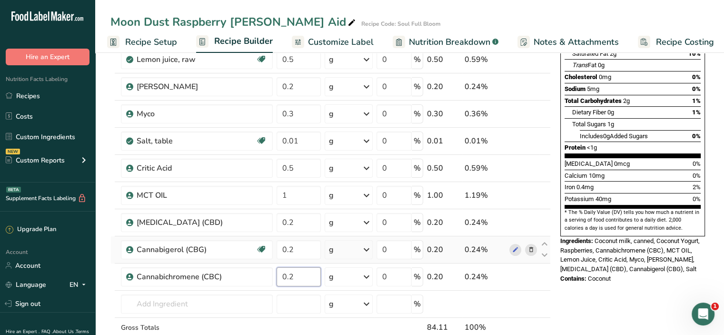
type input "0.2"
click at [315, 235] on div "Ingredient * Amount * Unit * Waste * .a-a{fill:#347362;}.b-a{fill:#fff;} Grams …" at bounding box center [330, 160] width 440 height 433
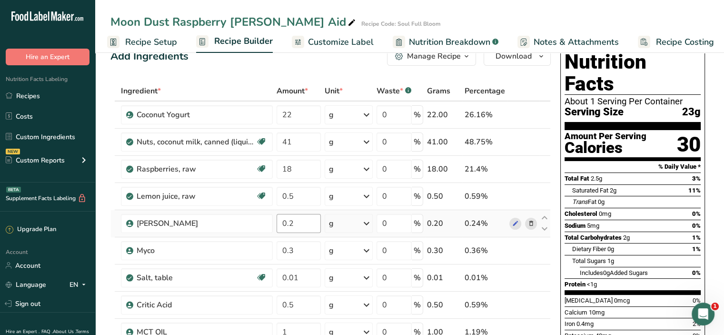
scroll to position [0, 0]
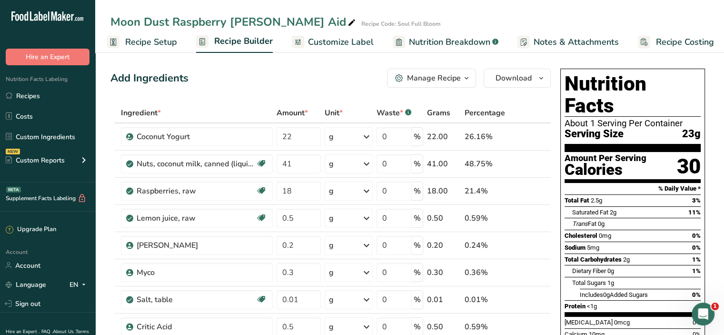
drag, startPoint x: 147, startPoint y: 39, endPoint x: 240, endPoint y: 97, distance: 110.3
click at [147, 39] on span "Recipe Setup" at bounding box center [151, 42] width 52 height 13
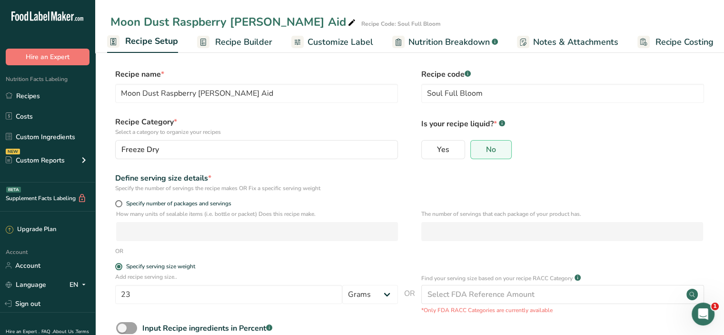
scroll to position [60, 0]
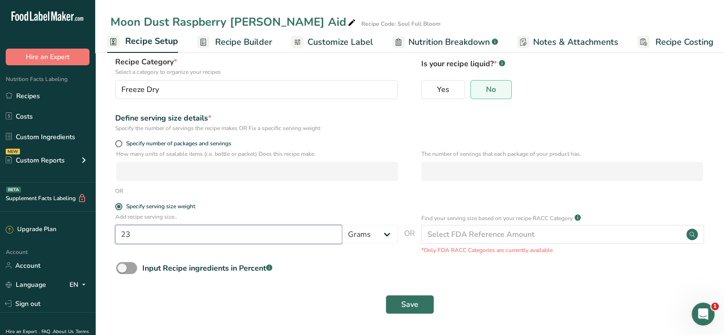
click at [163, 230] on input "23" at bounding box center [228, 234] width 227 height 19
type input "22"
click at [413, 301] on span "Save" at bounding box center [409, 303] width 17 height 11
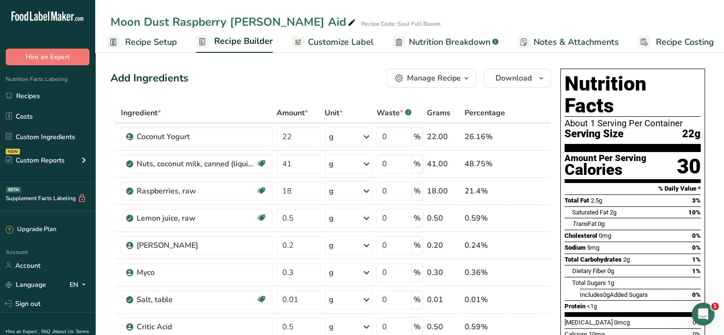
click at [366, 41] on span "Customize Label" at bounding box center [341, 42] width 66 height 13
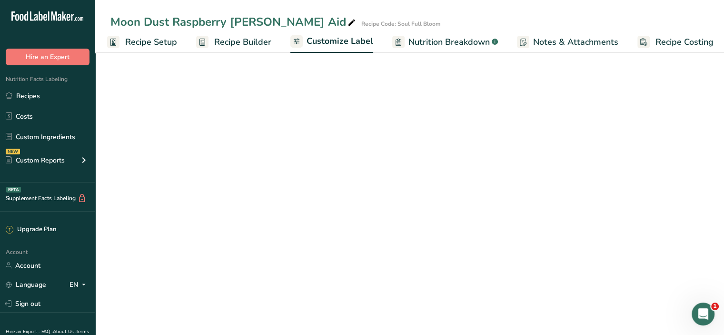
scroll to position [0, 8]
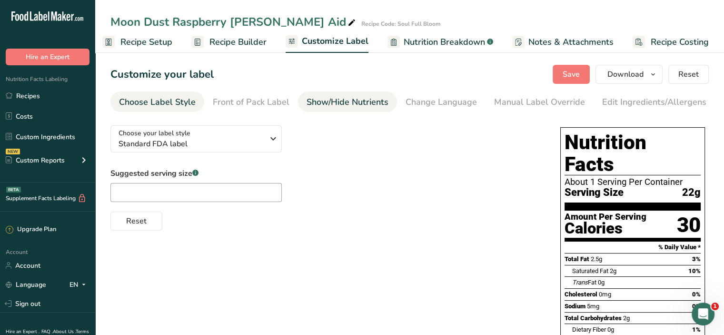
click at [353, 97] on div "Show/Hide Nutrients" at bounding box center [348, 102] width 82 height 13
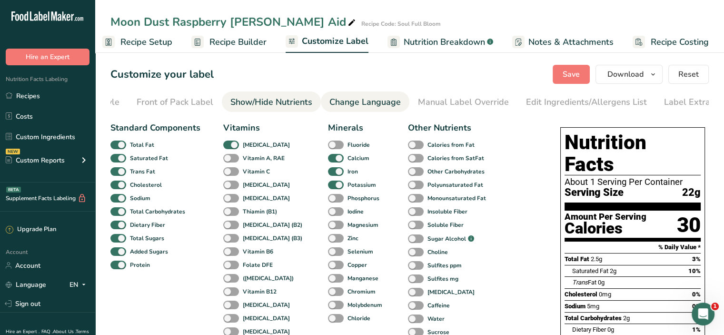
scroll to position [0, 93]
click at [365, 97] on div "Change Language" at bounding box center [347, 102] width 71 height 13
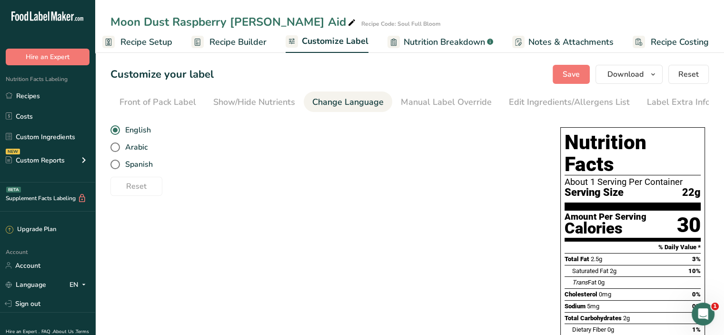
click at [355, 110] on link "Change Language" at bounding box center [347, 101] width 71 height 21
click at [486, 102] on div "Manual Label Override" at bounding box center [446, 102] width 91 height 13
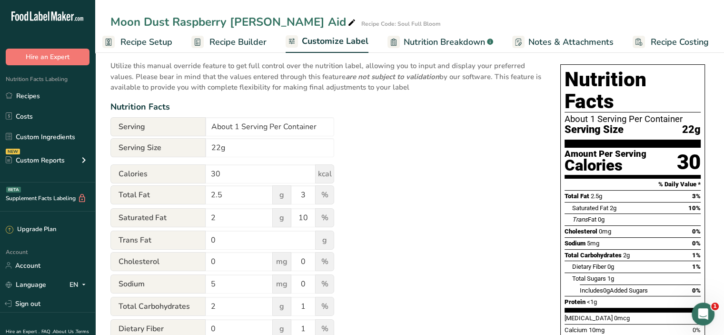
scroll to position [63, 0]
click at [239, 129] on input "About 1 Serving Per Container" at bounding box center [270, 126] width 129 height 19
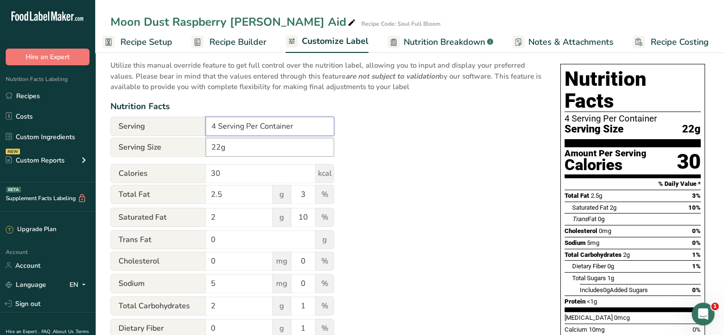
type input "4 Serving Per Container"
click at [219, 150] on input "22g" at bounding box center [270, 147] width 129 height 19
type input "4.5g"
click at [382, 211] on div "Utilize this manual override feature to get full control over the nutrition lab…" at bounding box center [325, 287] width 431 height 466
drag, startPoint x: 223, startPoint y: 177, endPoint x: 195, endPoint y: 177, distance: 28.1
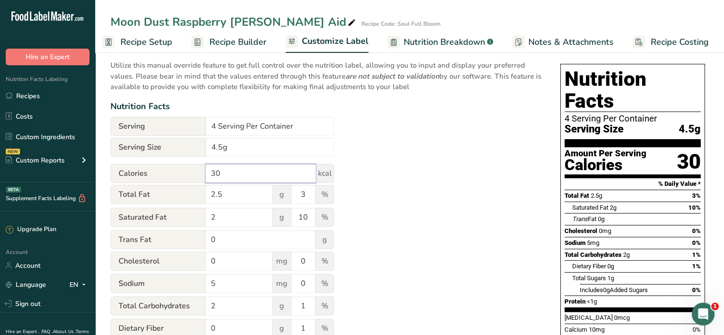
click at [195, 177] on div "Calories 30 kcal" at bounding box center [222, 173] width 224 height 19
type input "15"
click at [361, 191] on div "Utilize this manual override feature to get full control over the nutrition lab…" at bounding box center [325, 287] width 431 height 466
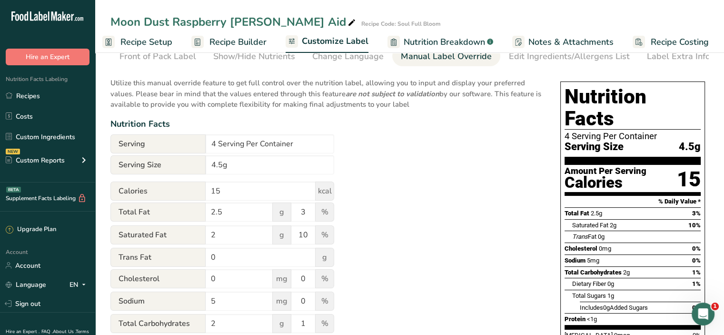
scroll to position [0, 0]
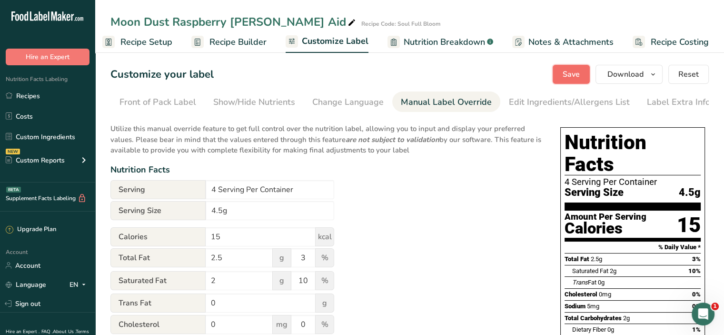
click at [567, 68] on button "Save" at bounding box center [571, 74] width 37 height 19
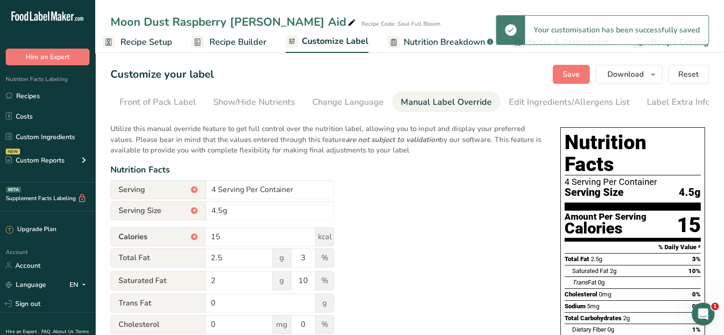
click at [164, 38] on span "Recipe Setup" at bounding box center [146, 42] width 52 height 13
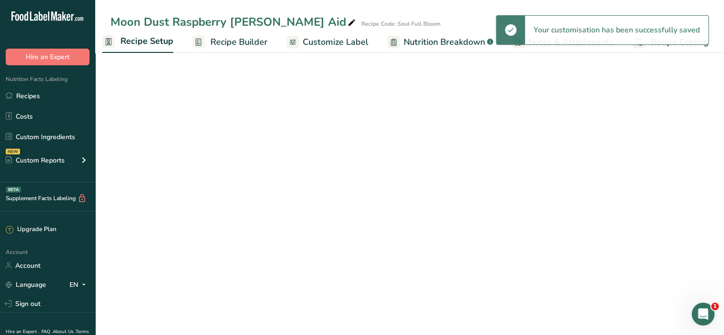
scroll to position [0, 3]
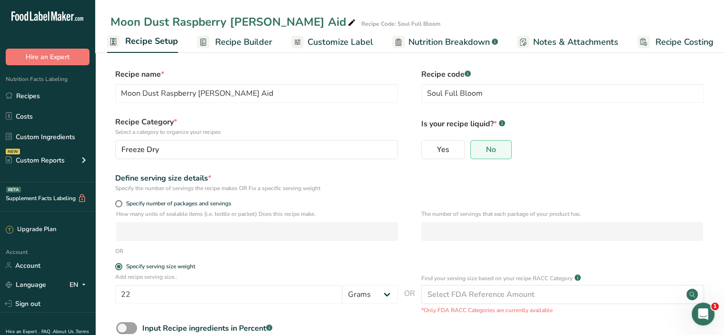
click at [245, 41] on span "Recipe Builder" at bounding box center [243, 42] width 57 height 13
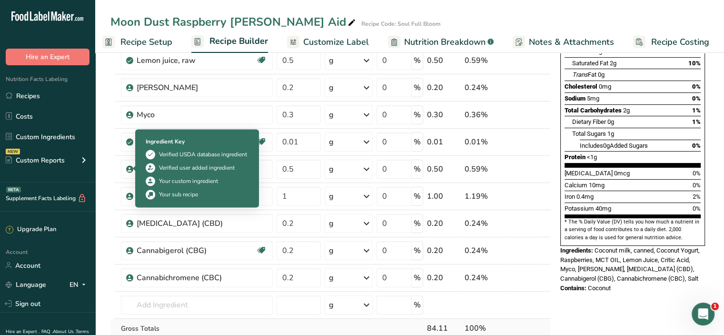
scroll to position [254, 0]
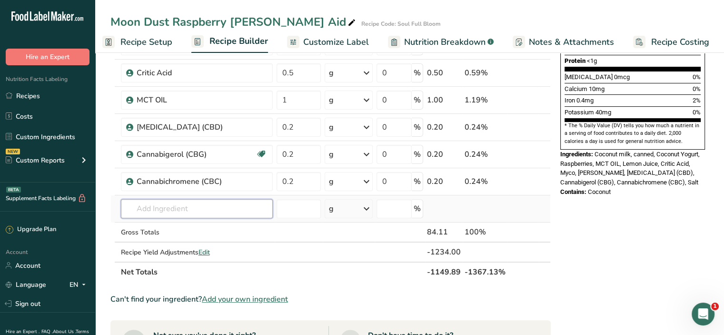
click at [150, 206] on input "text" at bounding box center [197, 208] width 152 height 19
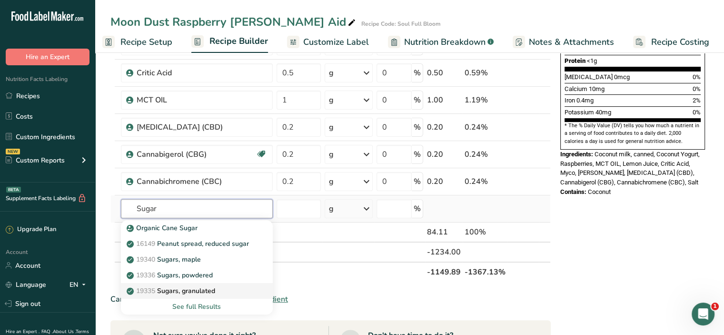
type input "Sugar"
click at [210, 289] on p "19335 [GEOGRAPHIC_DATA], granulated" at bounding box center [172, 291] width 87 height 10
type input "Sugars, granulated"
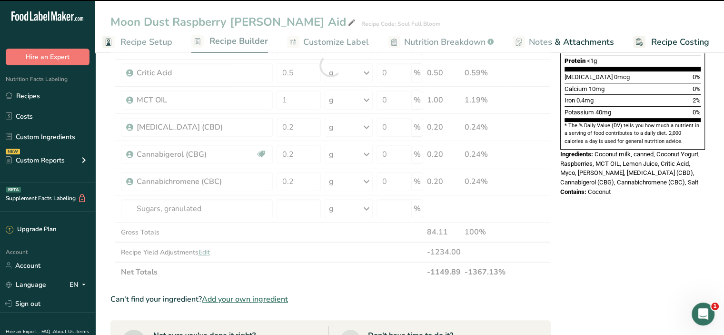
type input "0"
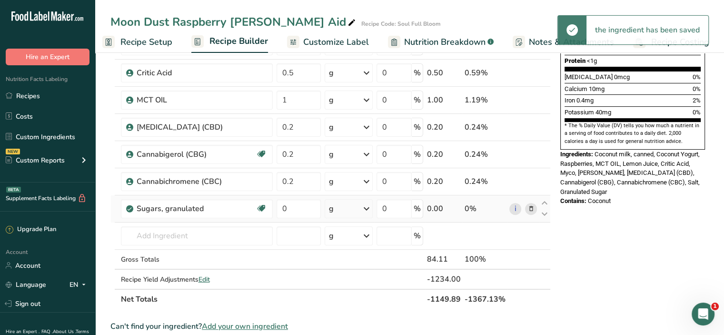
click at [300, 219] on td "0" at bounding box center [299, 208] width 49 height 27
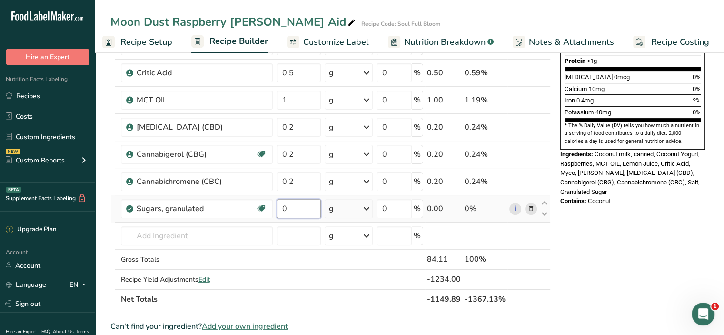
click at [293, 208] on input "0" at bounding box center [299, 208] width 45 height 19
drag, startPoint x: 293, startPoint y: 208, endPoint x: 268, endPoint y: 208, distance: 24.8
click at [268, 208] on tr "Sugars, granulated Dairy free Gluten free Vegan Vegetarian Soy free 0 g Portion…" at bounding box center [330, 208] width 439 height 27
type input "13.3"
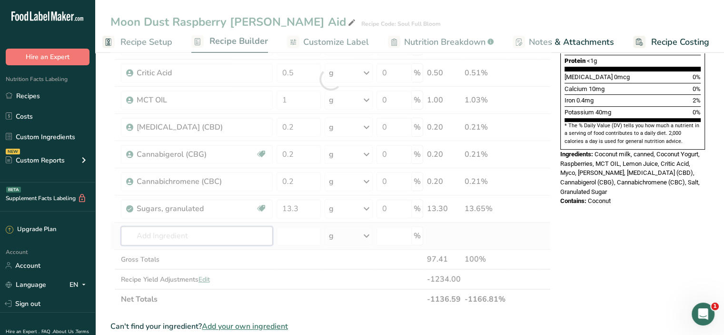
click at [156, 233] on div "Ingredient * Amount * Unit * Waste * .a-a{fill:#347362;}.b-a{fill:#fff;} Grams …" at bounding box center [330, 79] width 440 height 460
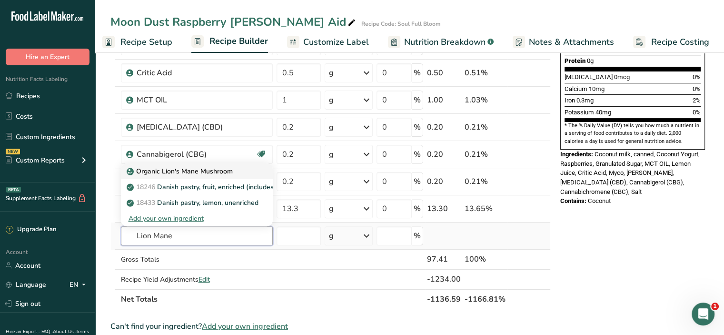
type input "Lion Mane"
click at [162, 173] on p "Organic Lion's Mane Mushroom" at bounding box center [181, 171] width 104 height 10
type input "Organic Lion's Mane Mushroom"
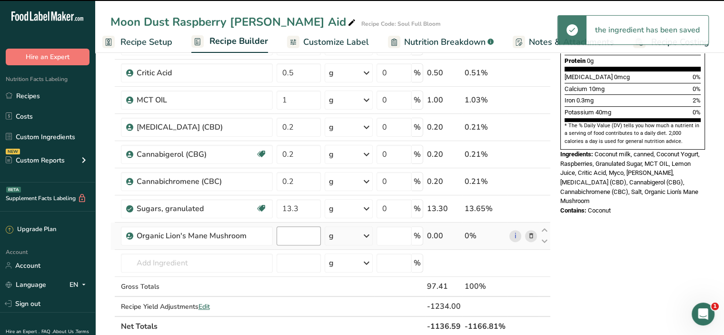
type input "0"
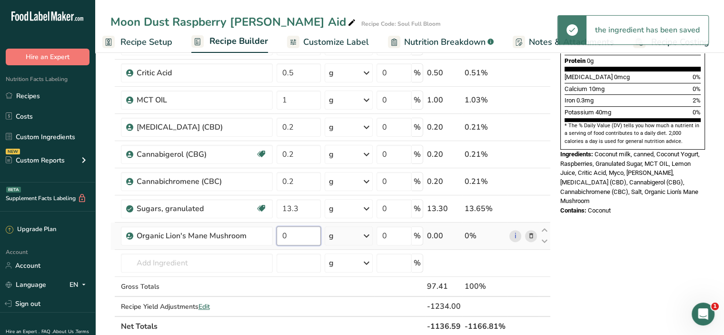
drag, startPoint x: 291, startPoint y: 230, endPoint x: 278, endPoint y: 236, distance: 13.9
click at [278, 236] on input "0" at bounding box center [299, 235] width 45 height 19
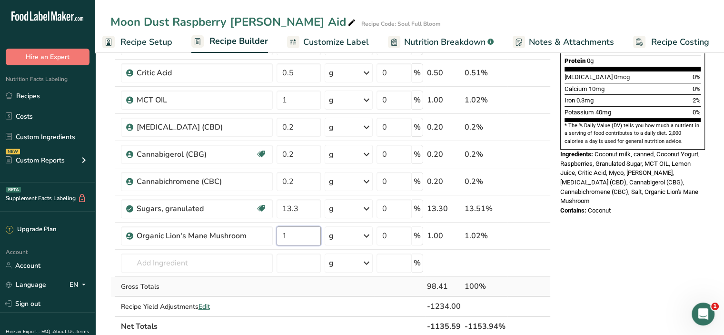
type input "1"
click at [337, 275] on div "Ingredient * Amount * Unit * Waste * .a-a{fill:#347362;}.b-a{fill:#fff;} Grams …" at bounding box center [330, 92] width 440 height 487
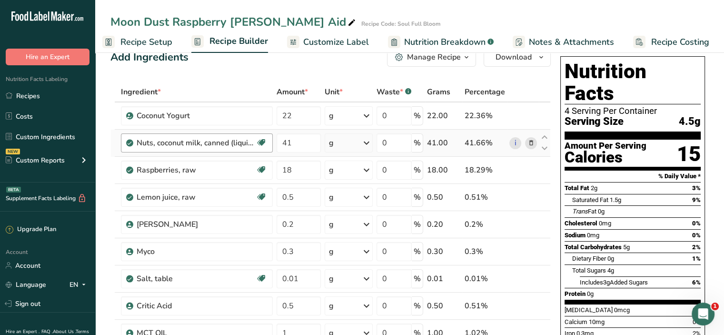
scroll to position [31, 0]
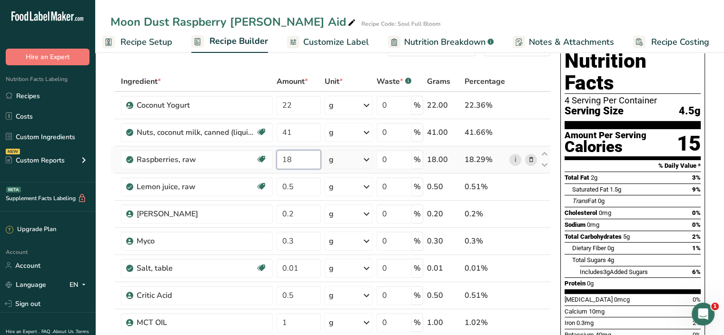
drag, startPoint x: 293, startPoint y: 158, endPoint x: 276, endPoint y: 159, distance: 17.2
click at [277, 159] on input "18" at bounding box center [299, 159] width 45 height 19
click at [255, 208] on div "Ingredient * Amount * Unit * Waste * .a-a{fill:#347362;}.b-a{fill:#fff;} Grams …" at bounding box center [330, 314] width 440 height 487
drag, startPoint x: 290, startPoint y: 158, endPoint x: 273, endPoint y: 162, distance: 17.8
click at [273, 162] on tr "Raspberries, raw Source of Antioxidants Dairy free Gluten free Vegan Vegetarian…" at bounding box center [330, 159] width 439 height 27
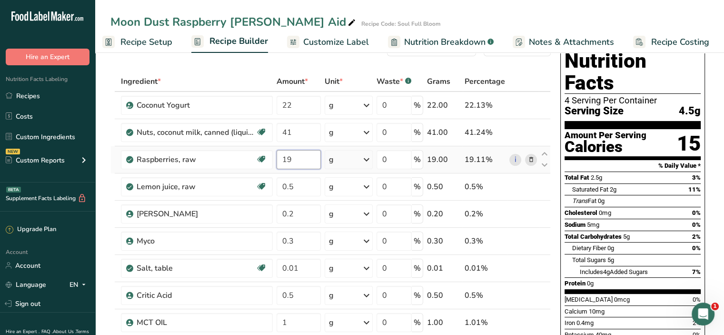
type input "19"
click at [441, 75] on div "Ingredient * Amount * Unit * Waste * .a-a{fill:#347362;}.b-a{fill:#fff;} Grams …" at bounding box center [330, 314] width 440 height 487
click at [339, 45] on span "Customize Label" at bounding box center [336, 42] width 66 height 13
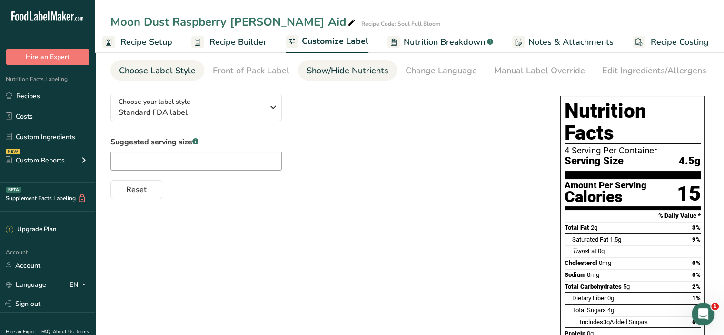
click at [385, 76] on div "Show/Hide Nutrients" at bounding box center [348, 70] width 82 height 13
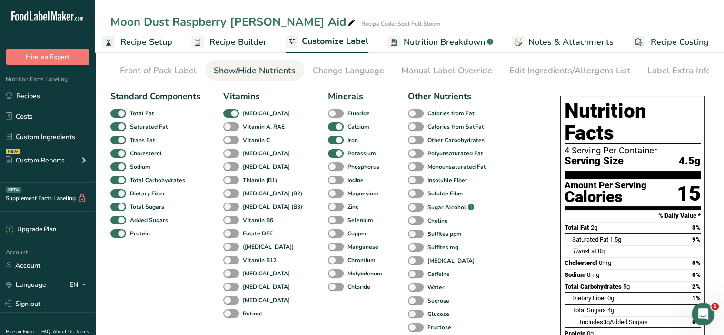
scroll to position [0, 93]
click at [426, 75] on div "Manual Label Override" at bounding box center [446, 70] width 91 height 13
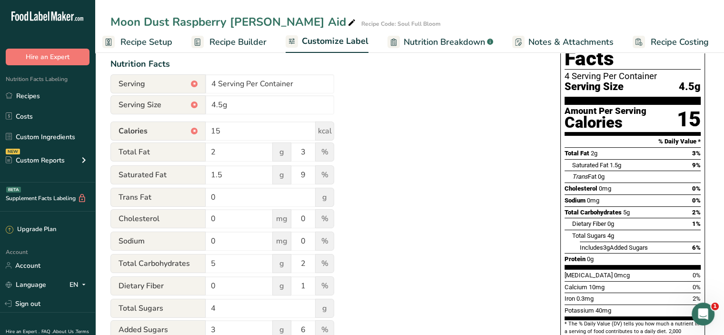
scroll to position [127, 0]
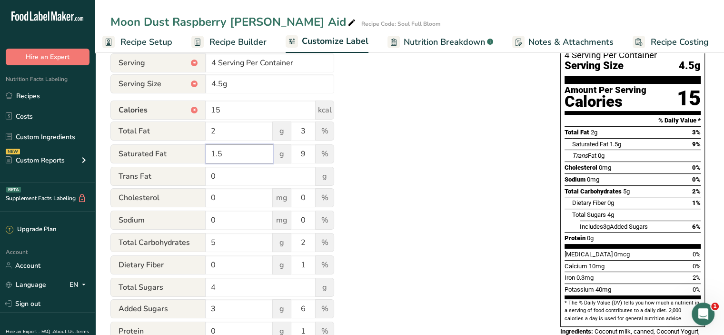
click at [245, 157] on input "1.5" at bounding box center [239, 153] width 67 height 19
type input "1"
click at [448, 182] on div "Utilize this manual override feature to get full control over the nutrition lab…" at bounding box center [325, 224] width 431 height 466
drag, startPoint x: 308, startPoint y: 158, endPoint x: 301, endPoint y: 159, distance: 7.6
click at [301, 159] on input "9" at bounding box center [303, 153] width 24 height 19
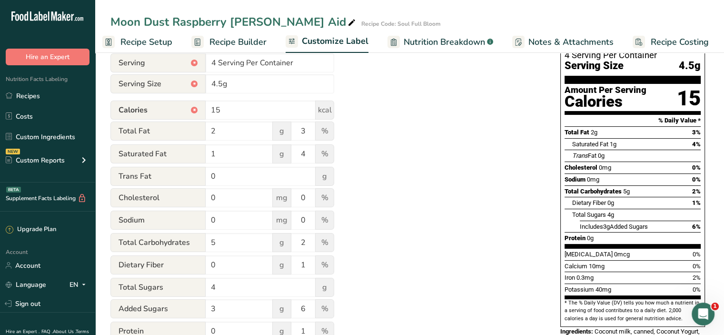
click at [425, 169] on div "Utilize this manual override feature to get full control over the nutrition lab…" at bounding box center [325, 224] width 431 height 466
drag, startPoint x: 310, startPoint y: 158, endPoint x: 295, endPoint y: 158, distance: 15.7
click at [295, 158] on input "4" at bounding box center [303, 153] width 24 height 19
type input "5"
click at [366, 159] on div "Utilize this manual override feature to get full control over the nutrition lab…" at bounding box center [325, 224] width 431 height 466
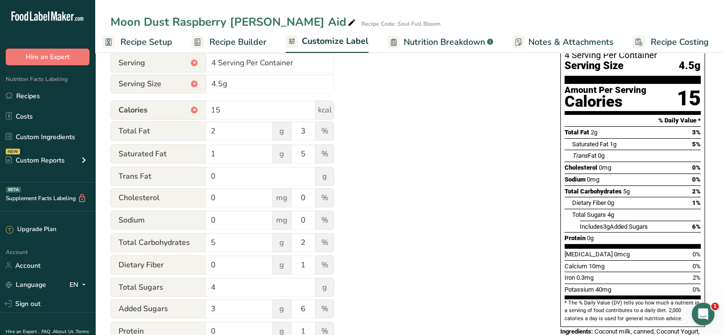
click at [377, 148] on div "Utilize this manual override feature to get full control over the nutrition lab…" at bounding box center [325, 224] width 431 height 466
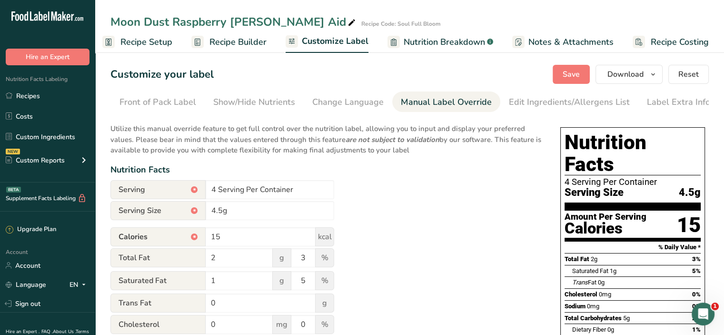
scroll to position [0, 0]
click at [571, 78] on span "Save" at bounding box center [571, 74] width 17 height 11
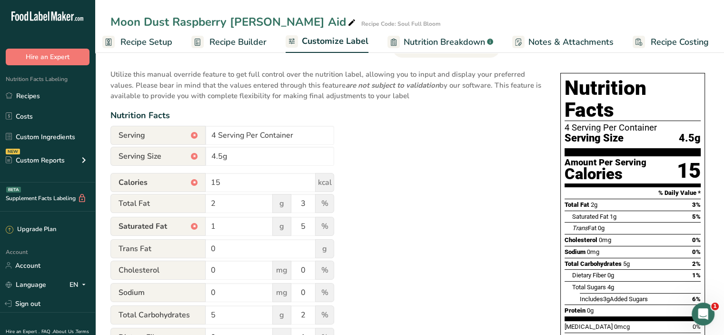
scroll to position [31, 0]
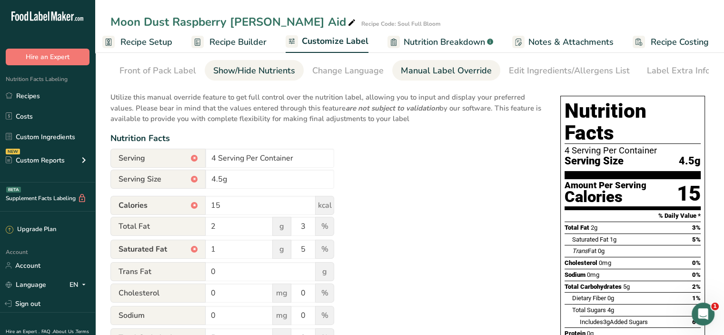
click at [266, 73] on div "Show/Hide Nutrients" at bounding box center [254, 70] width 82 height 13
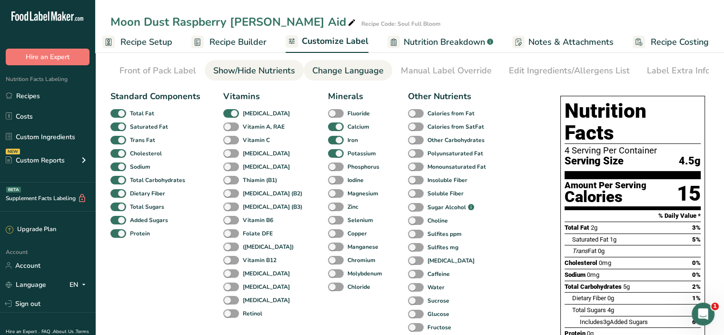
click at [357, 71] on div "Change Language" at bounding box center [347, 70] width 71 height 13
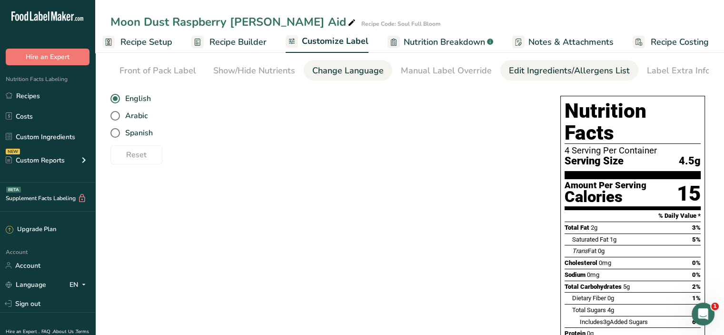
click at [565, 67] on div "Edit Ingredients/Allergens List" at bounding box center [569, 70] width 121 height 13
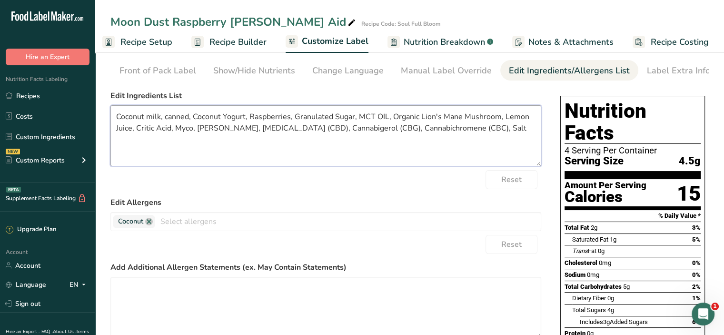
click at [190, 117] on textarea "Coconut milk, canned, Coconut Yogurt, Raspberries, Granulated Sugar, MCT OIL, O…" at bounding box center [325, 135] width 431 height 61
click at [303, 118] on textarea "Coconut milk, Coconut Yogurt, Raspberries, Granulated Sugar, MCT OIL, Organic L…" at bounding box center [325, 135] width 431 height 61
type textarea "Coconut milk, Coconut Yogurt, Raspberries, Sugar, MCT OIL, Organic Lion's Mane …"
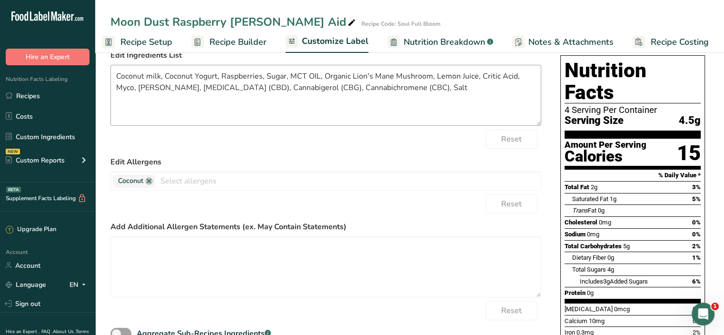
scroll to position [0, 0]
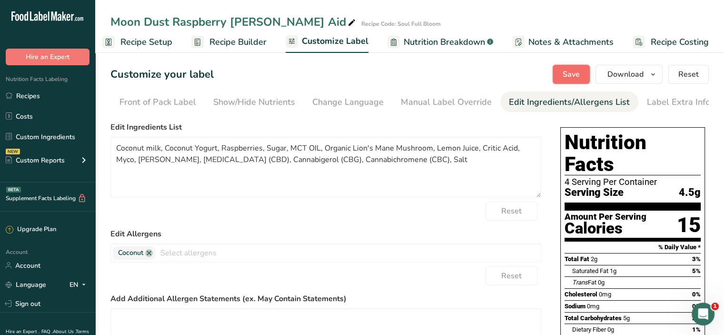
click at [573, 69] on span "Save" at bounding box center [571, 74] width 17 height 11
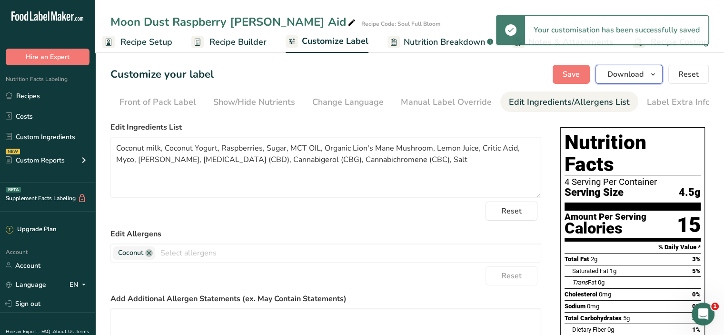
click at [607, 74] on button "Download" at bounding box center [628, 74] width 67 height 19
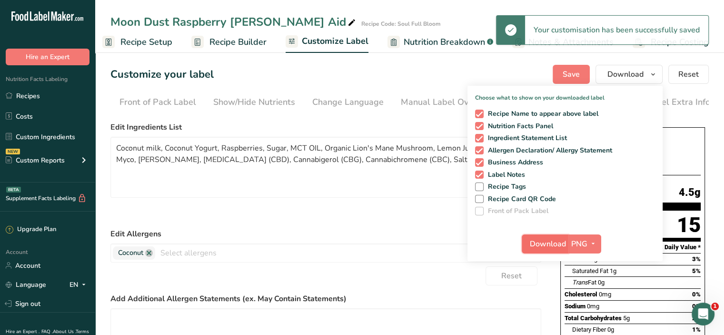
click at [554, 245] on span "Download" at bounding box center [548, 243] width 36 height 11
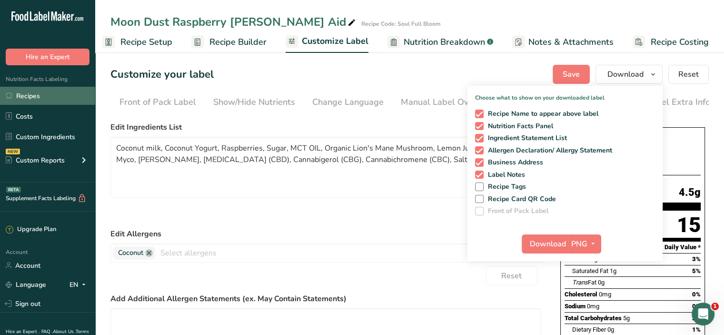
click at [69, 104] on link "Recipes" at bounding box center [47, 96] width 95 height 18
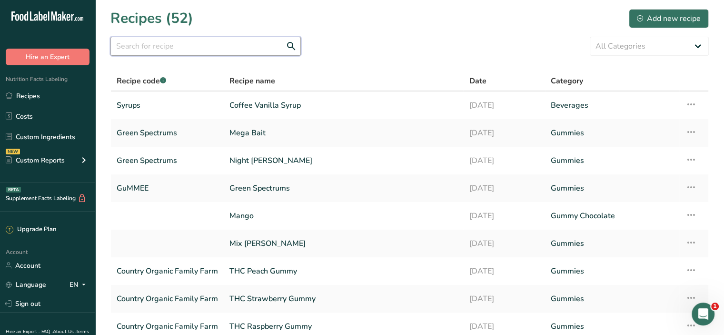
click at [158, 49] on input "text" at bounding box center [205, 46] width 190 height 19
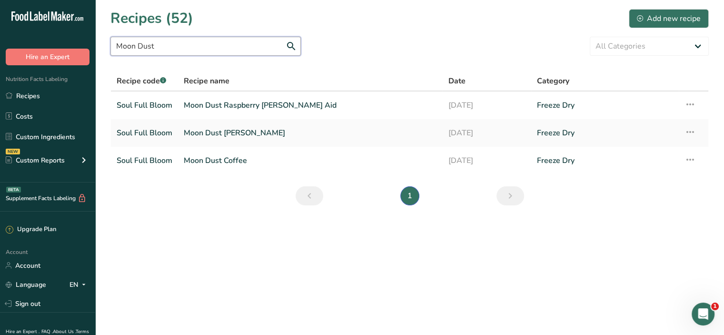
type input "Moon Dust"
